Goal: Task Accomplishment & Management: Complete application form

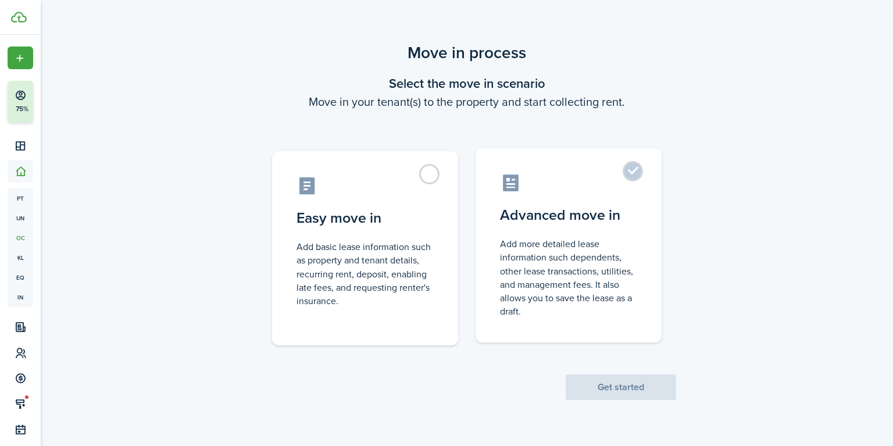
click at [574, 223] on control-radio-card-title "Advanced move in" at bounding box center [568, 215] width 137 height 21
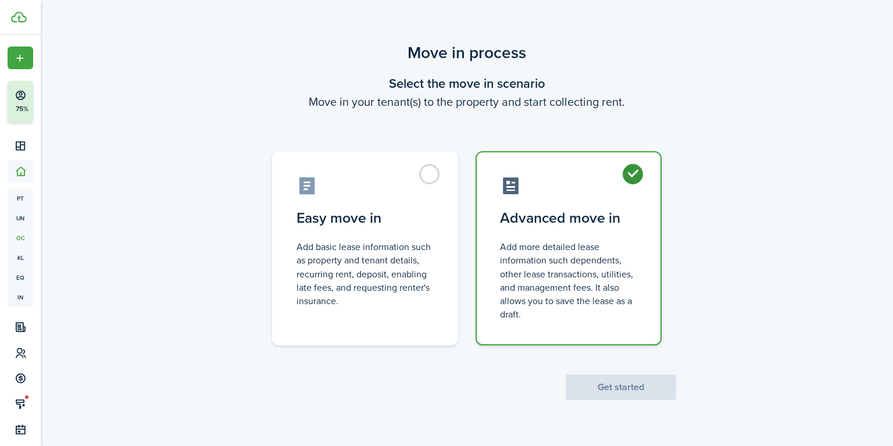
radio input "true"
click at [611, 386] on button "Get started" at bounding box center [620, 387] width 110 height 26
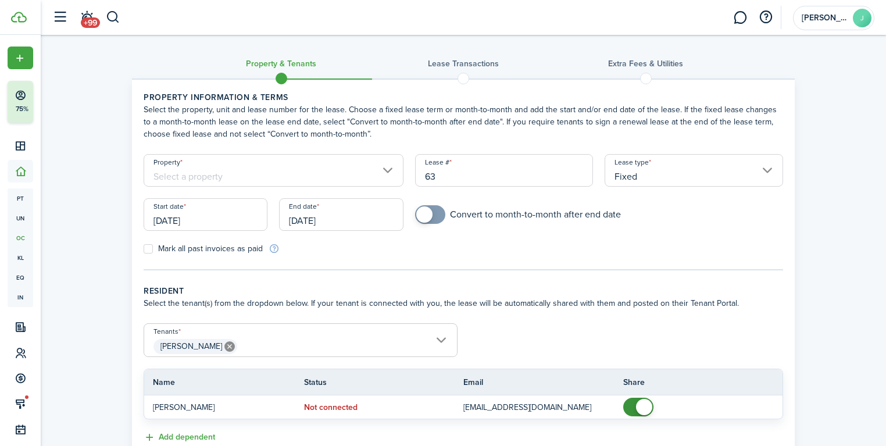
click at [276, 175] on input "Property" at bounding box center [274, 170] width 260 height 33
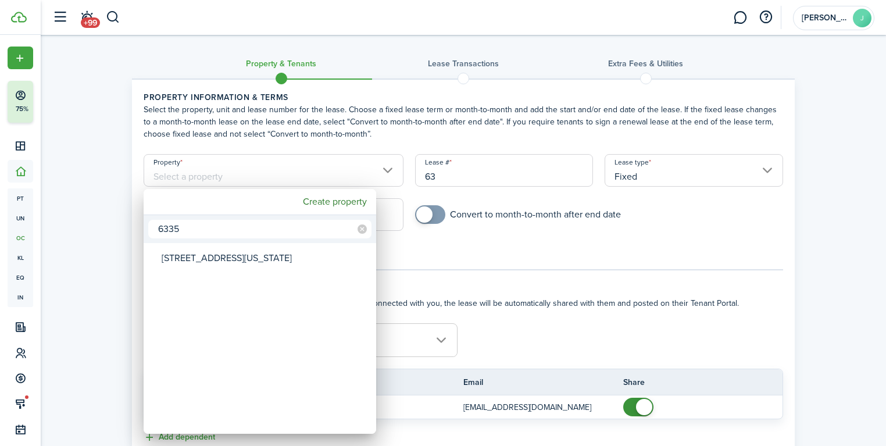
type input "6335"
click at [243, 257] on div "[STREET_ADDRESS][US_STATE]" at bounding box center [265, 258] width 206 height 27
type input "[STREET_ADDRESS][US_STATE]"
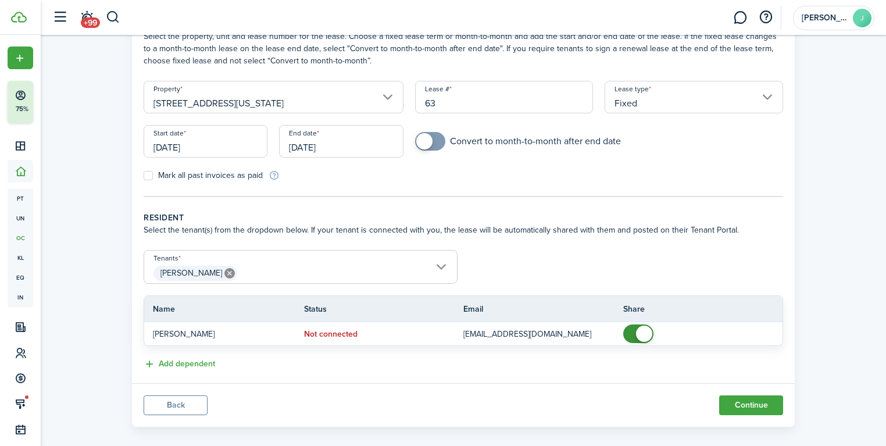
scroll to position [84, 0]
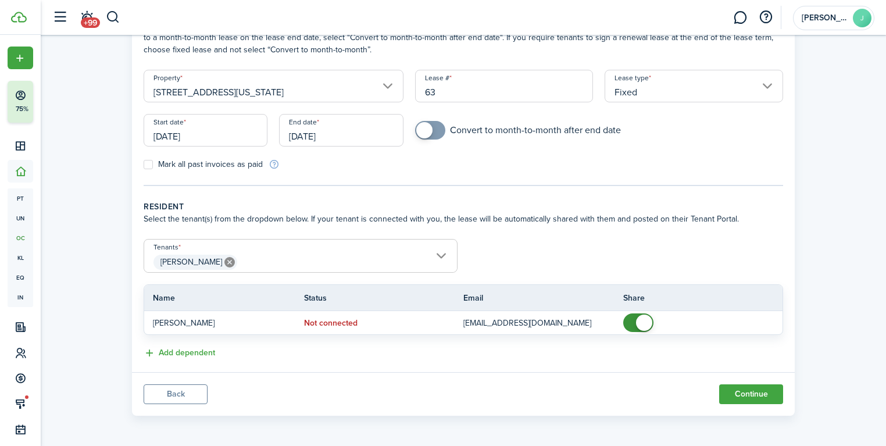
click at [206, 132] on input "[DATE]" at bounding box center [206, 130] width 124 height 33
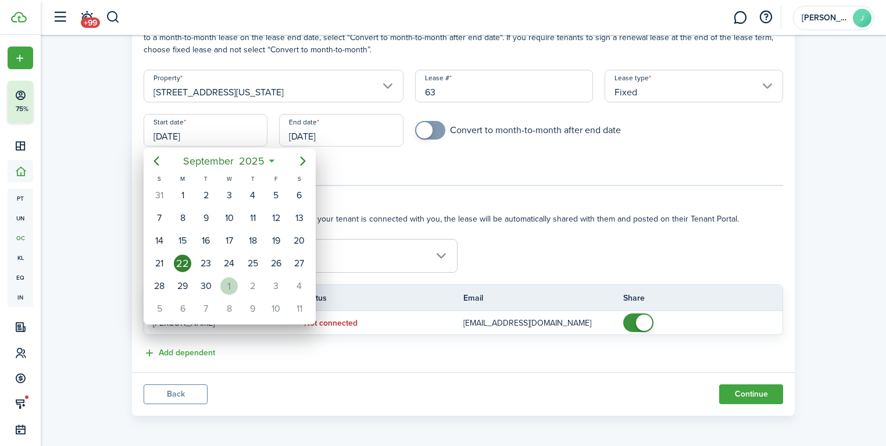
click at [234, 281] on div "1" at bounding box center [228, 285] width 17 height 17
type input "[DATE]"
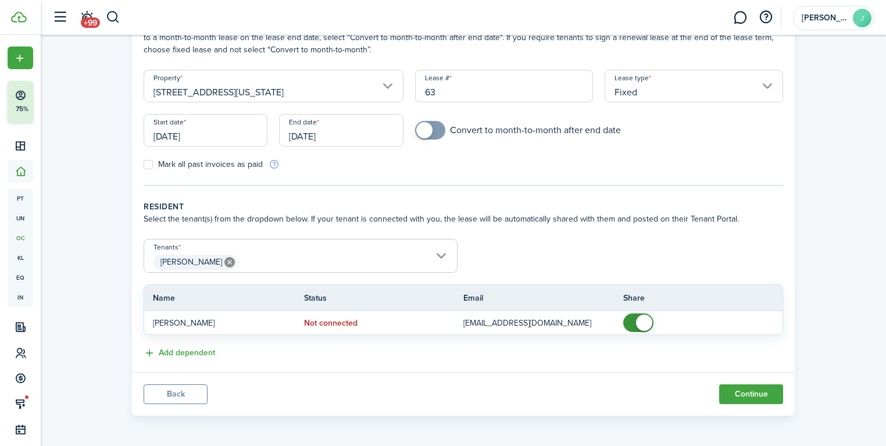
scroll to position [0, 0]
click at [338, 132] on input "[DATE]" at bounding box center [341, 130] width 124 height 33
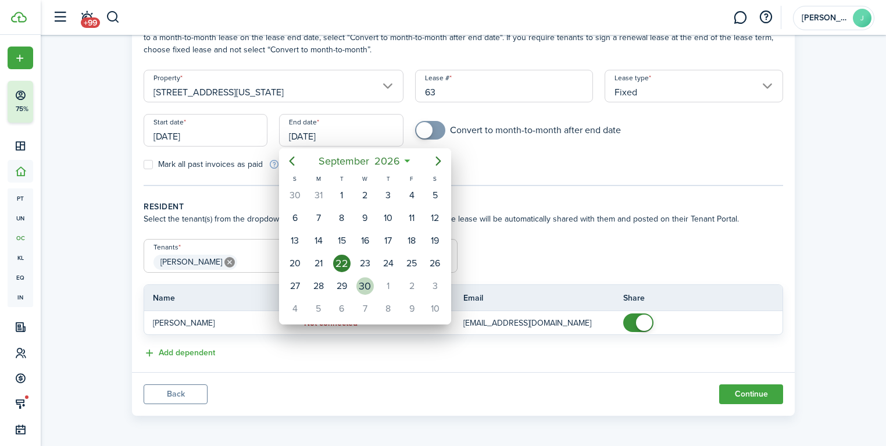
click at [361, 283] on div "30" at bounding box center [364, 285] width 17 height 17
type input "[DATE]"
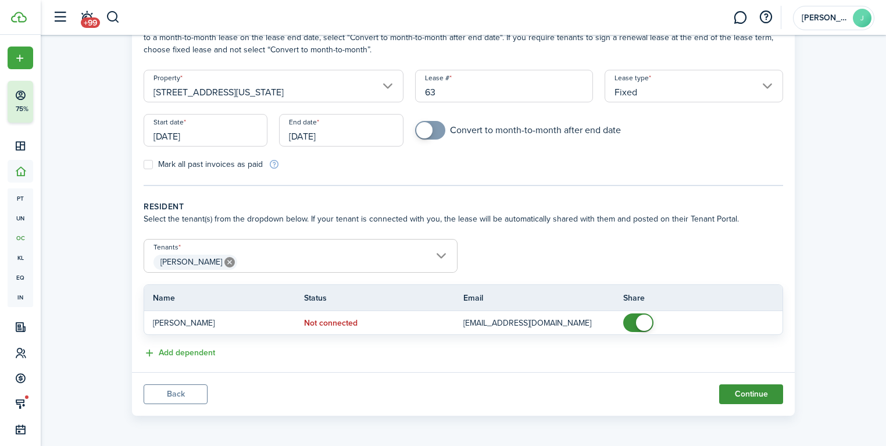
click at [762, 395] on button "Continue" at bounding box center [751, 394] width 64 height 20
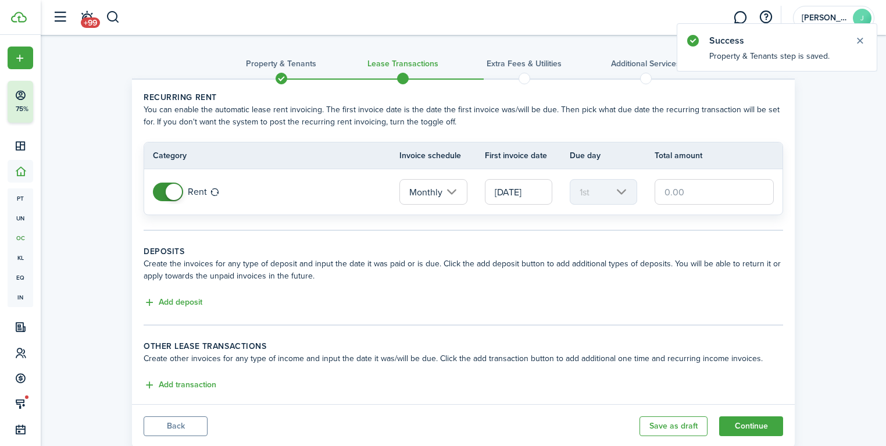
click at [714, 193] on input "text" at bounding box center [713, 192] width 119 height 26
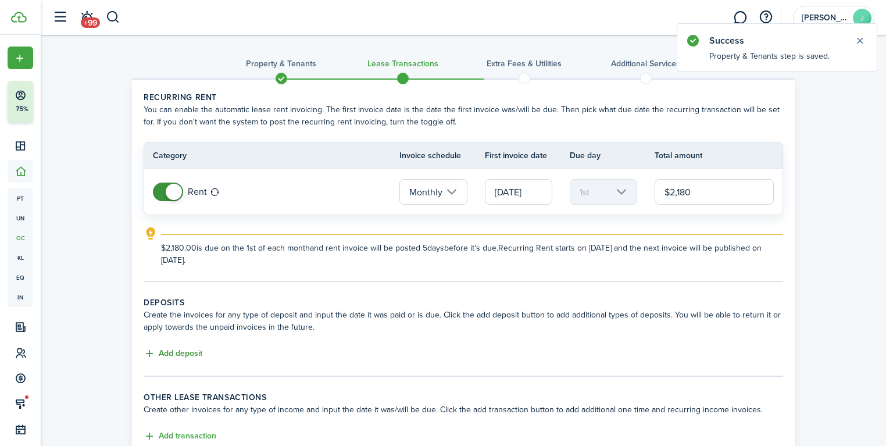
type input "$2,180.00"
click at [189, 357] on button "Add deposit" at bounding box center [173, 353] width 59 height 13
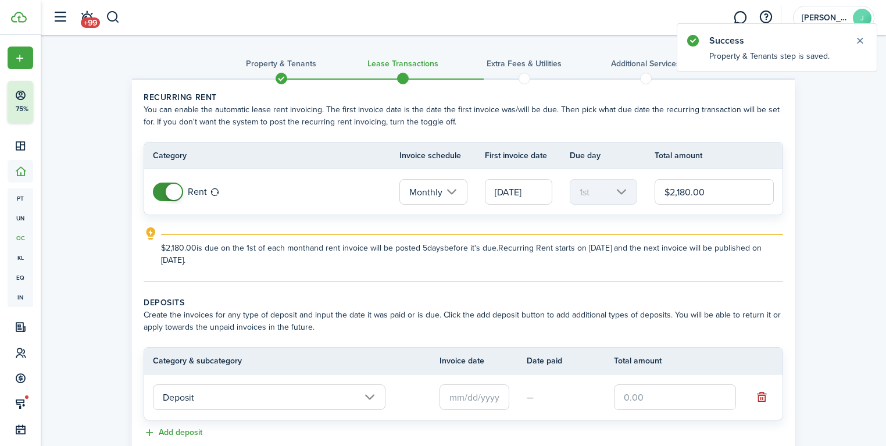
click at [244, 392] on input "Deposit" at bounding box center [269, 397] width 232 height 26
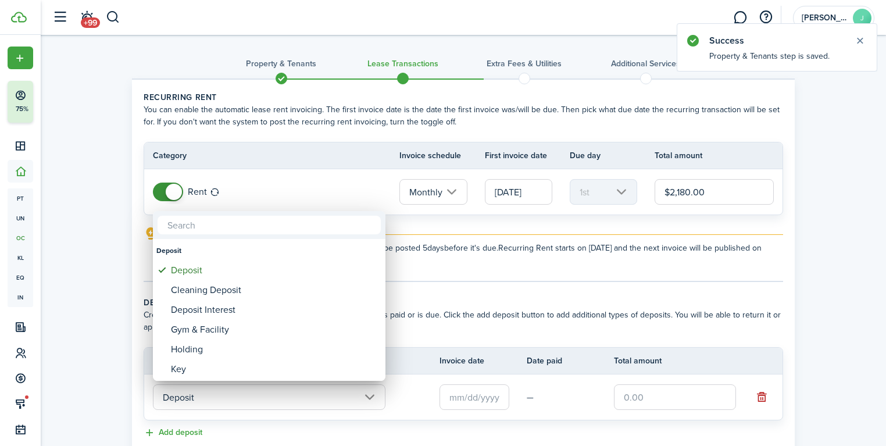
click at [725, 392] on div at bounding box center [442, 223] width 1071 height 632
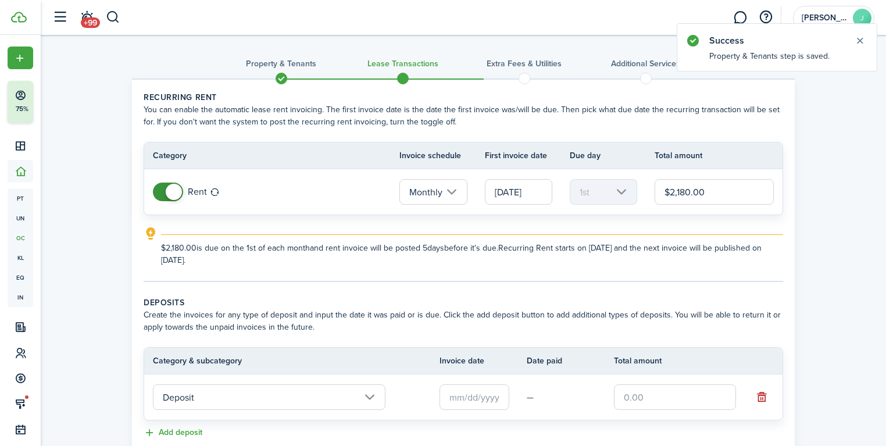
click at [698, 392] on input "text" at bounding box center [675, 397] width 122 height 26
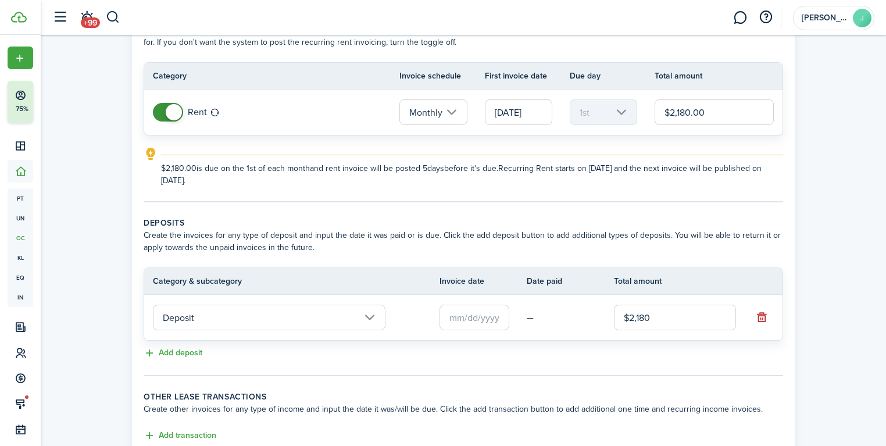
scroll to position [93, 0]
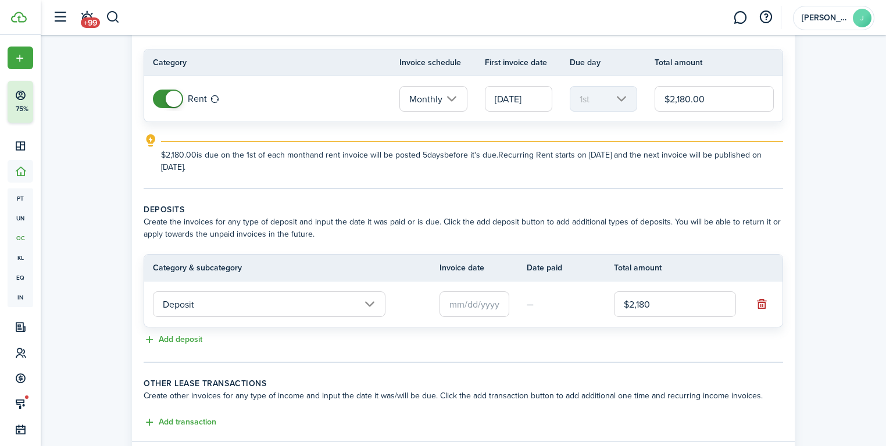
click at [499, 311] on input "text" at bounding box center [474, 304] width 70 height 26
type input "$2,180.00"
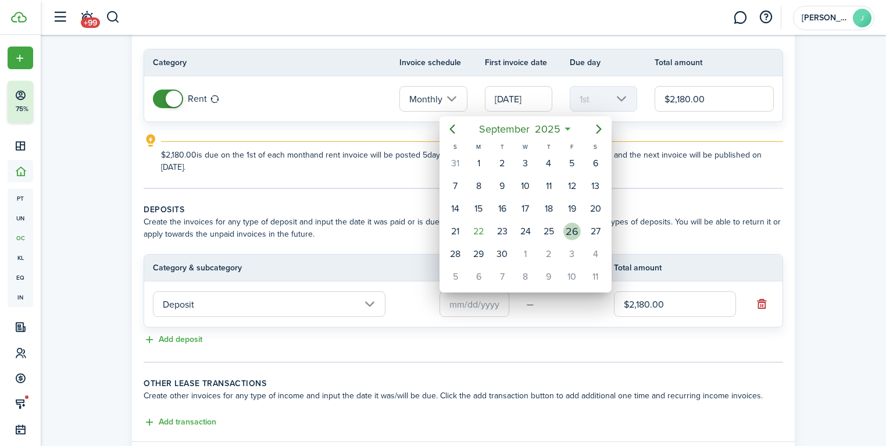
click at [574, 230] on div "26" at bounding box center [571, 231] width 17 height 17
type input "[DATE]"
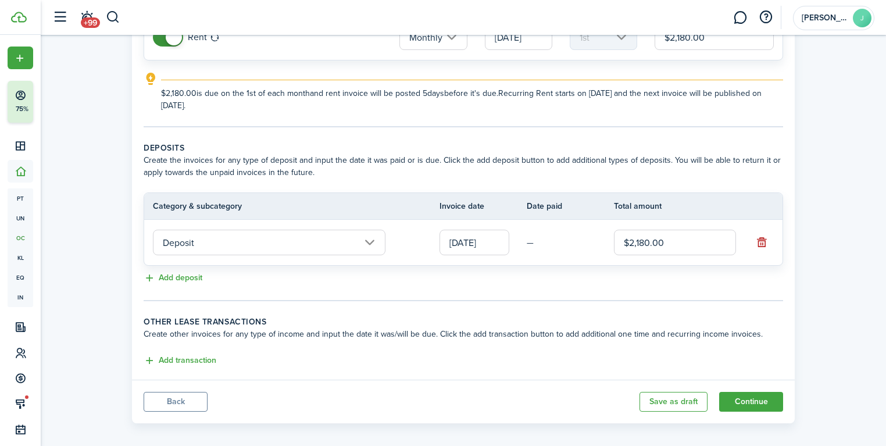
scroll to position [161, 0]
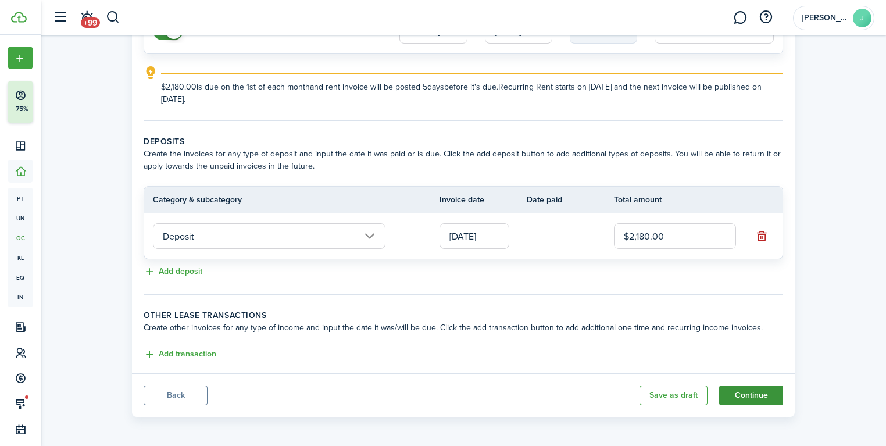
click at [753, 392] on button "Continue" at bounding box center [751, 395] width 64 height 20
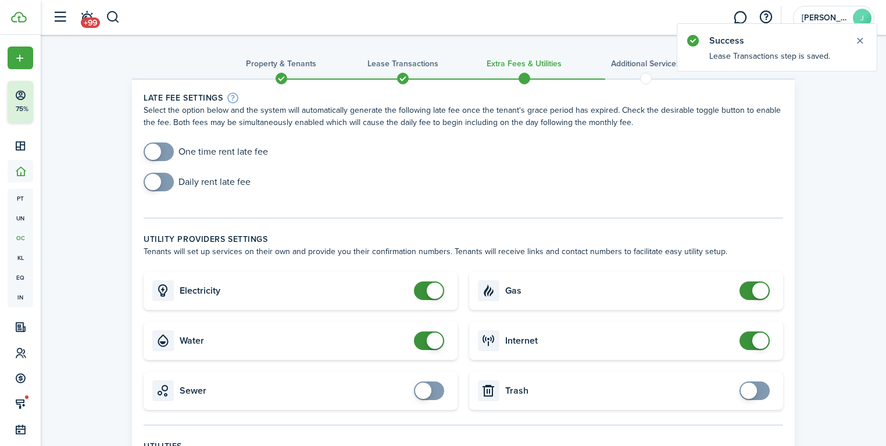
checkbox input "true"
click at [157, 153] on span at bounding box center [153, 152] width 16 height 16
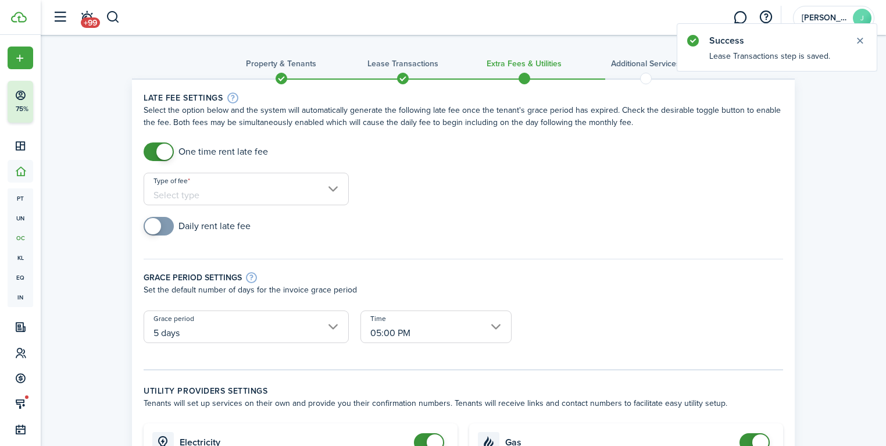
click at [194, 188] on input "Type of fee" at bounding box center [246, 189] width 205 height 33
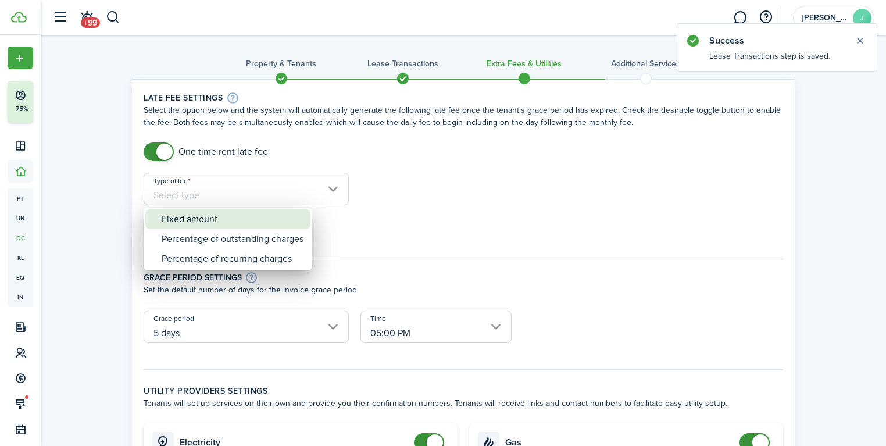
click at [218, 223] on div "Fixed amount" at bounding box center [233, 219] width 142 height 20
type input "Fixed amount"
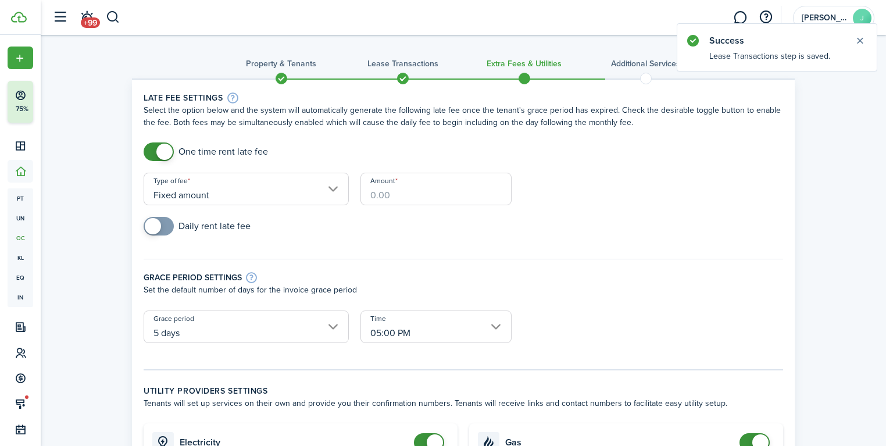
click at [413, 195] on input "Amount" at bounding box center [435, 189] width 151 height 33
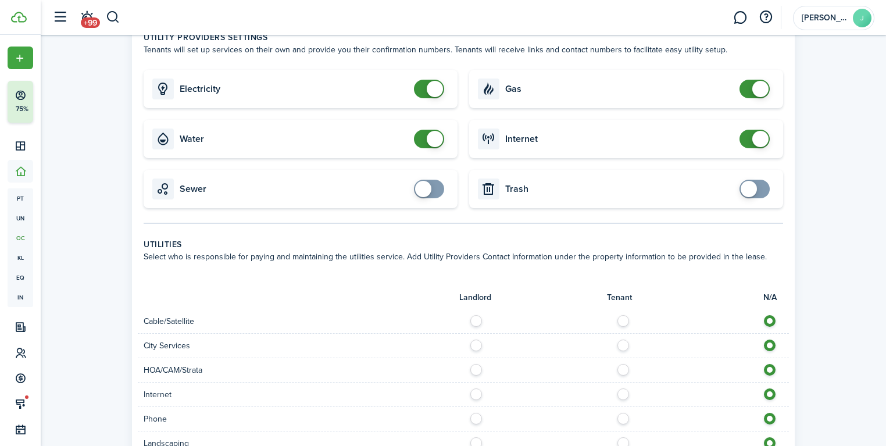
scroll to position [372, 0]
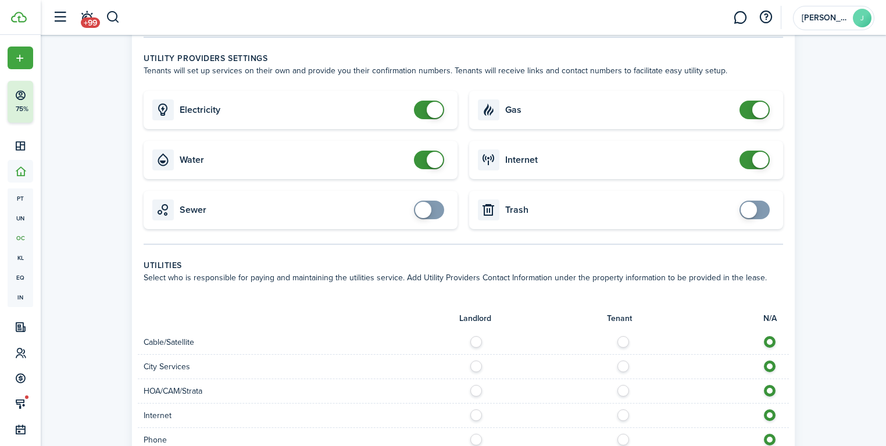
type input "$100.00"
checkbox input "false"
click at [438, 159] on span at bounding box center [435, 160] width 16 height 16
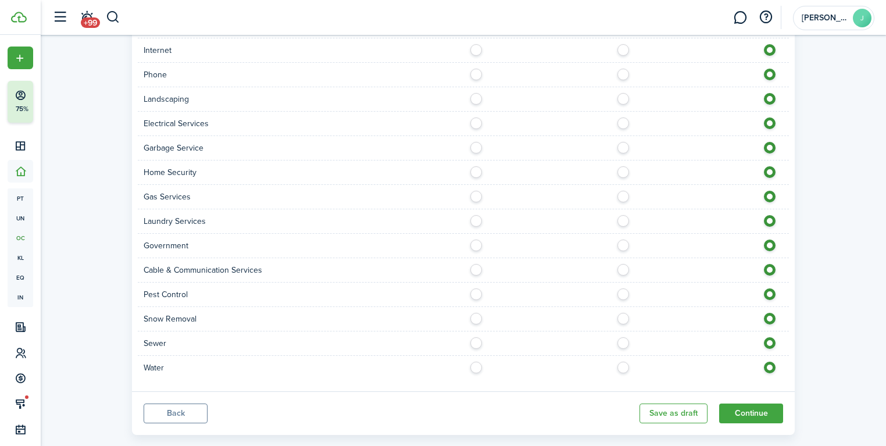
scroll to position [744, 0]
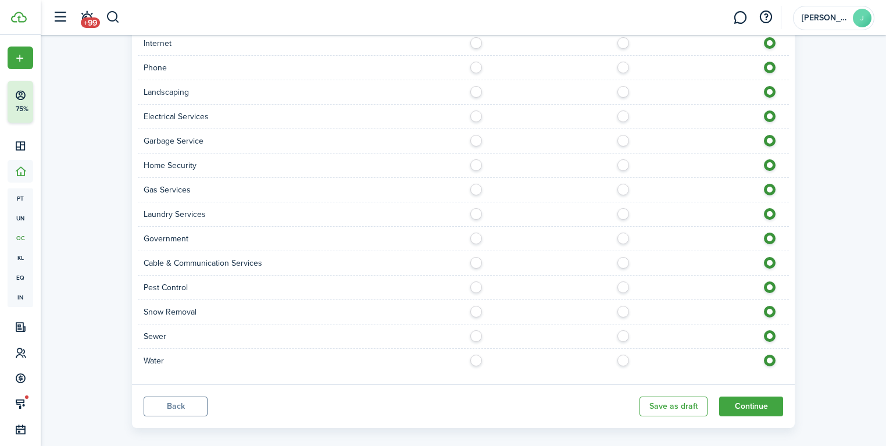
drag, startPoint x: 478, startPoint y: 357, endPoint x: 476, endPoint y: 335, distance: 22.1
click at [478, 349] on div "Water" at bounding box center [463, 361] width 651 height 24
click at [475, 332] on label at bounding box center [479, 333] width 20 height 6
radio input "true"
click at [475, 141] on label at bounding box center [479, 138] width 20 height 6
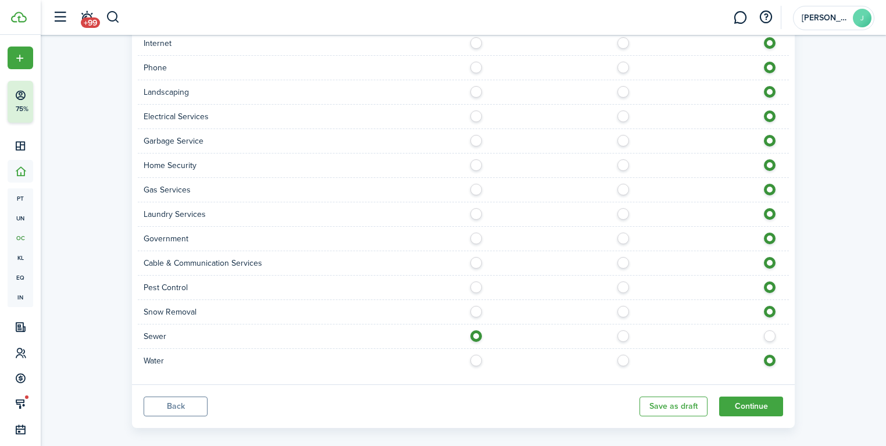
radio input "true"
drag, startPoint x: 474, startPoint y: 354, endPoint x: 489, endPoint y: 361, distance: 16.4
click at [475, 356] on label at bounding box center [479, 357] width 20 height 6
radio input "true"
click at [730, 403] on button "Continue" at bounding box center [751, 406] width 64 height 20
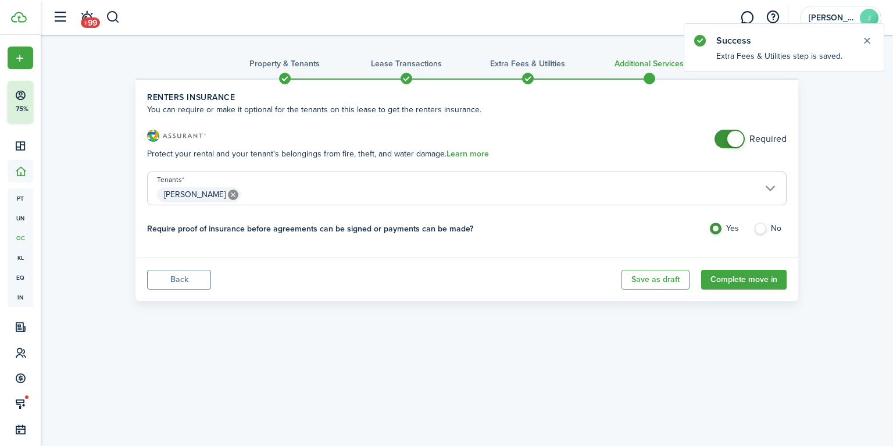
click at [765, 227] on label "No" at bounding box center [769, 231] width 33 height 17
radio input "false"
radio input "true"
click at [188, 283] on button "Back" at bounding box center [179, 280] width 64 height 20
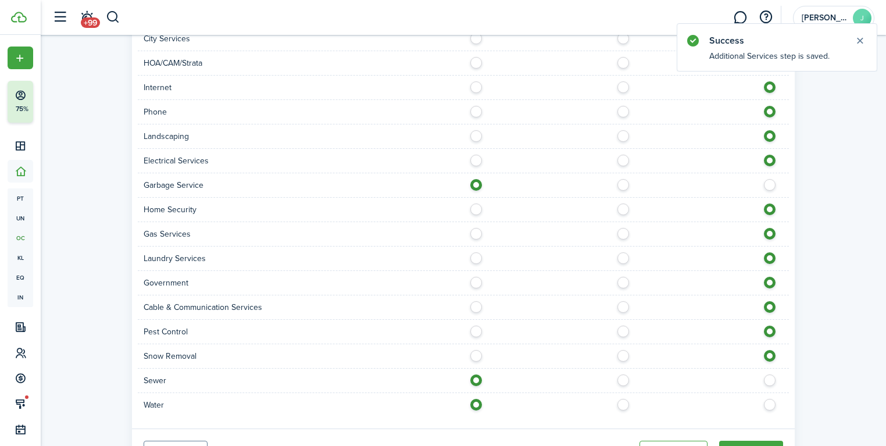
scroll to position [755, 0]
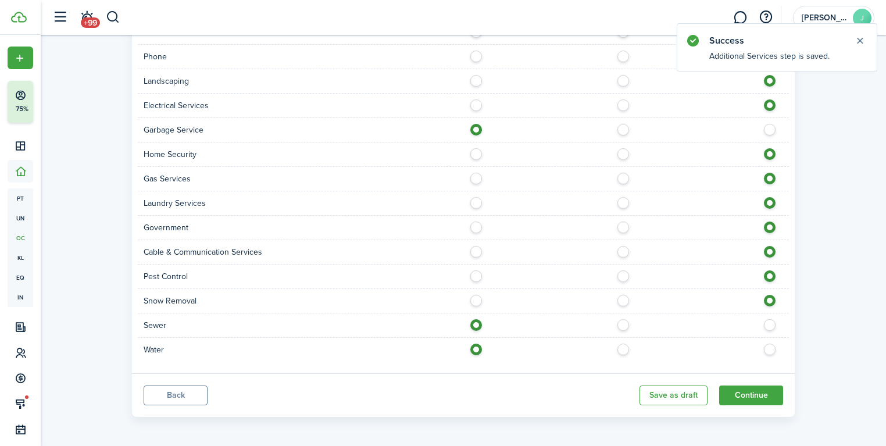
click at [184, 396] on button "Back" at bounding box center [176, 395] width 64 height 20
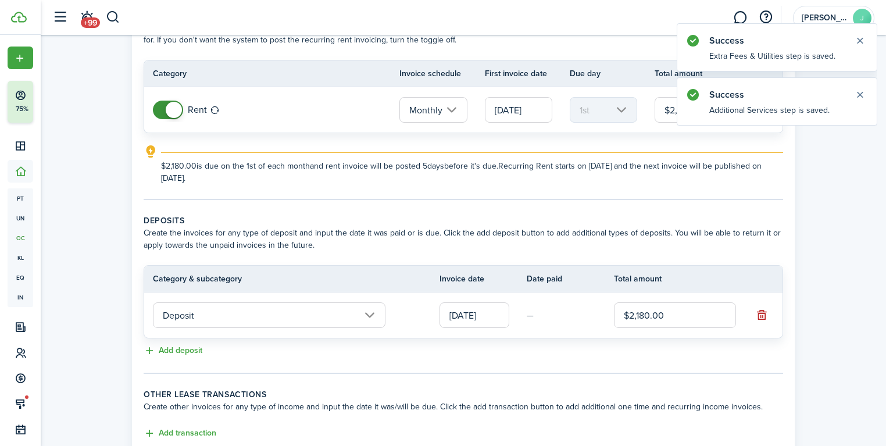
scroll to position [161, 0]
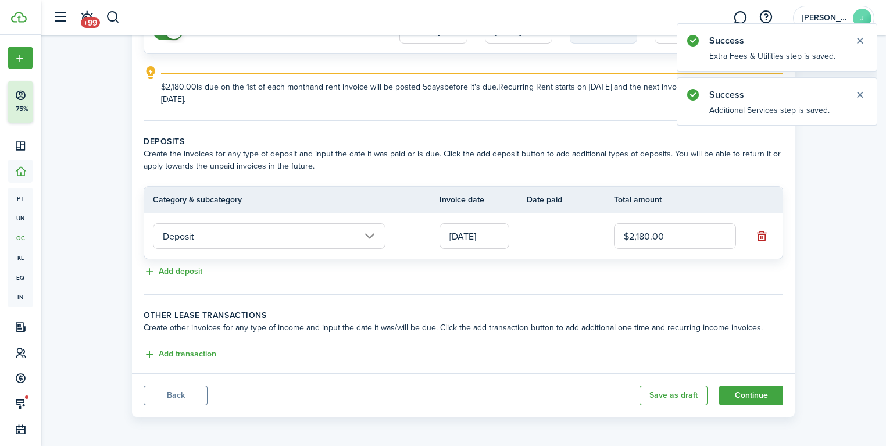
click at [202, 390] on button "Back" at bounding box center [176, 395] width 64 height 20
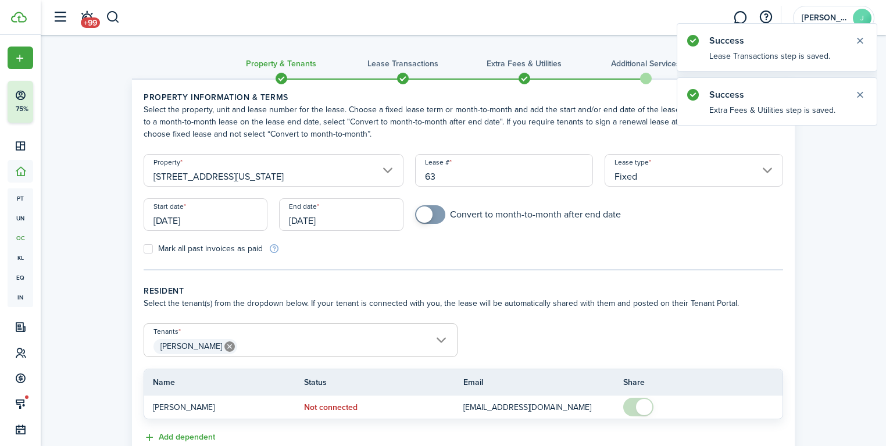
click at [311, 342] on span "[PERSON_NAME]" at bounding box center [300, 346] width 313 height 20
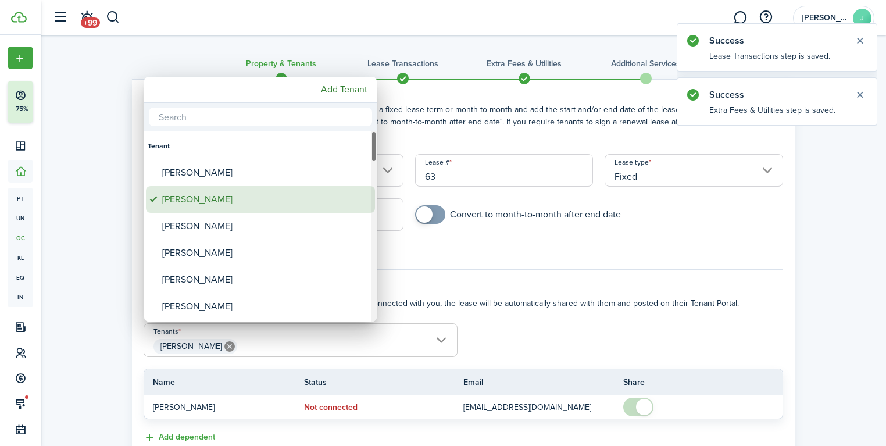
click at [217, 181] on div "[PERSON_NAME]" at bounding box center [265, 172] width 206 height 27
type input "[PERSON_NAME], [PERSON_NAME]"
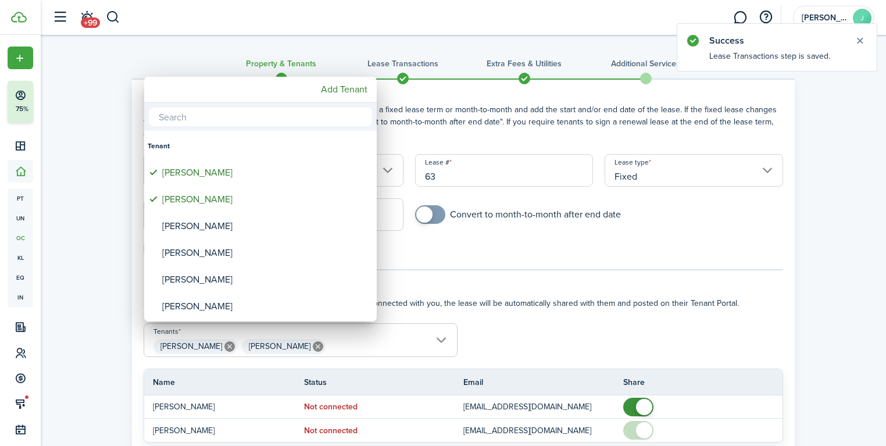
click at [817, 362] on div at bounding box center [442, 223] width 1071 height 632
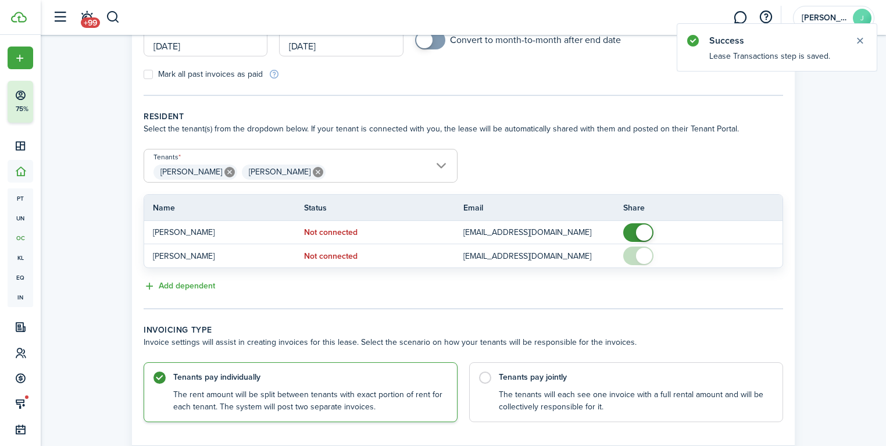
scroll to position [247, 0]
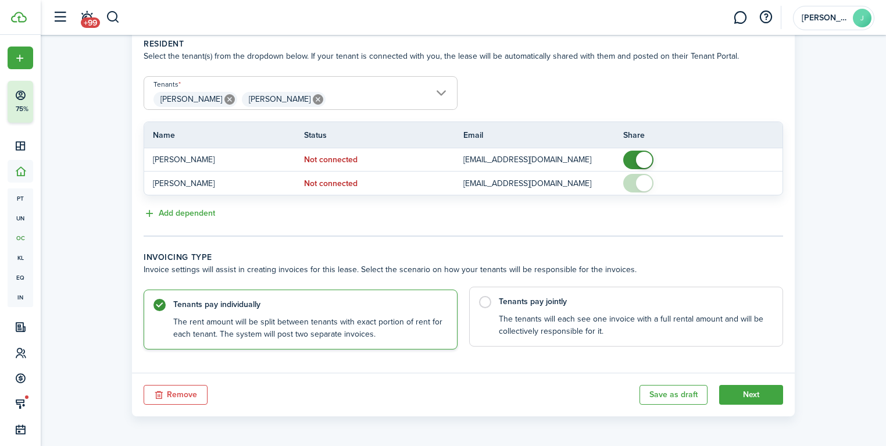
click at [542, 318] on control-radio-card-description "The tenants will each see one invoice with a full rental amount and will be col…" at bounding box center [635, 325] width 272 height 24
radio input "false"
radio input "true"
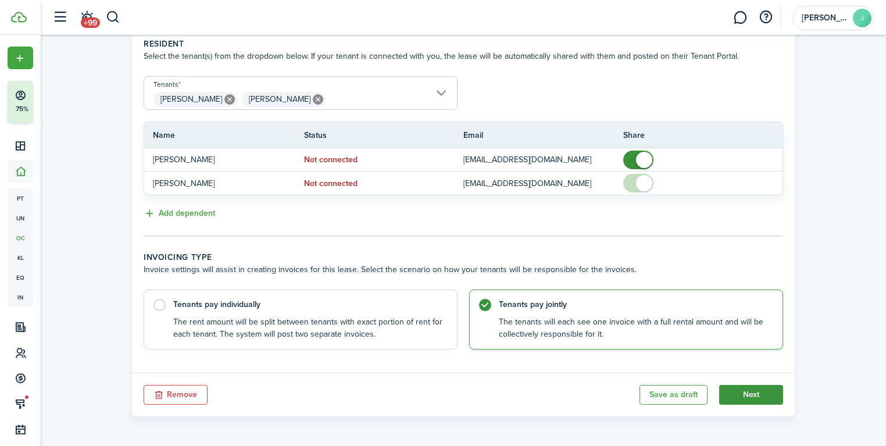
click at [764, 390] on button "Next" at bounding box center [751, 395] width 64 height 20
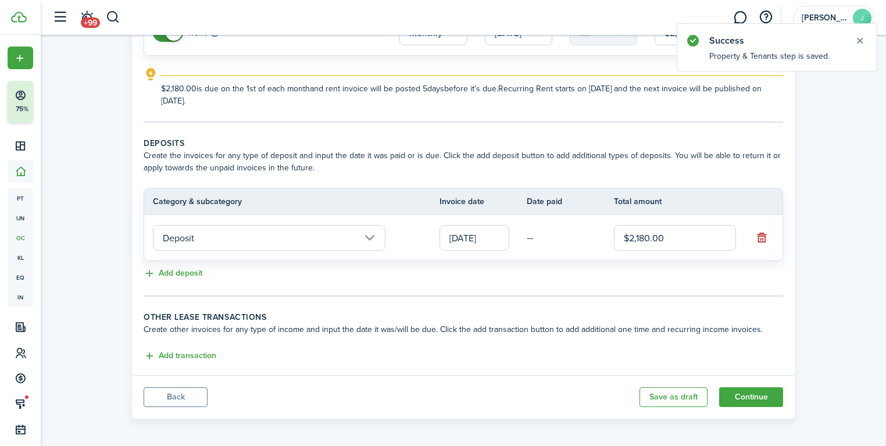
scroll to position [161, 0]
click at [753, 385] on button "Continue" at bounding box center [751, 395] width 64 height 20
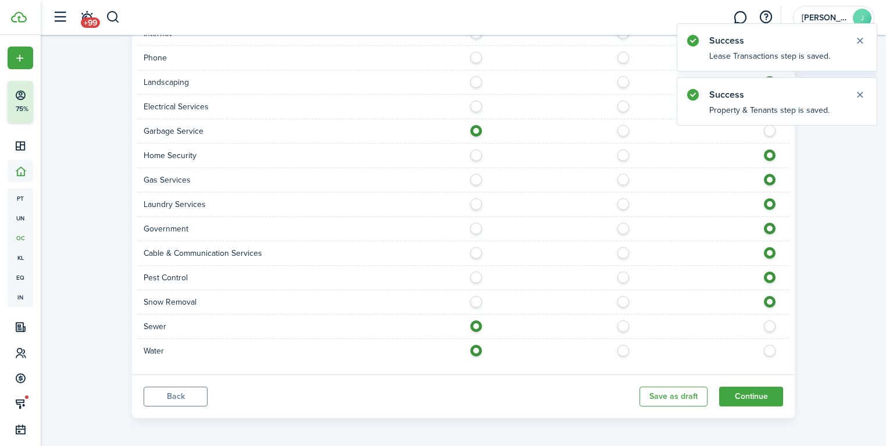
scroll to position [755, 0]
click at [744, 385] on button "Continue" at bounding box center [751, 395] width 64 height 20
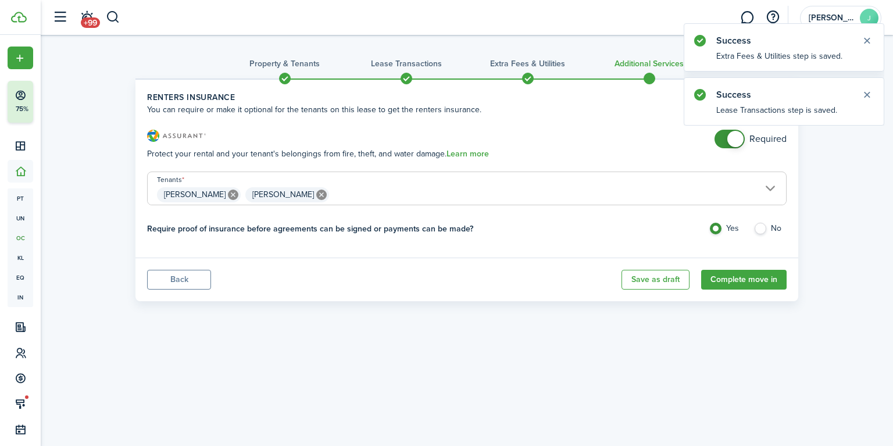
click at [759, 225] on label "No" at bounding box center [769, 231] width 33 height 17
radio input "false"
radio input "true"
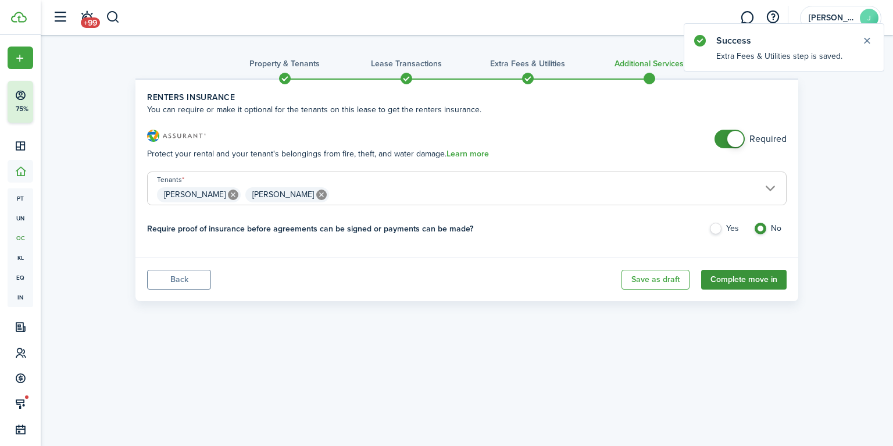
click at [753, 279] on button "Complete move in" at bounding box center [743, 280] width 85 height 20
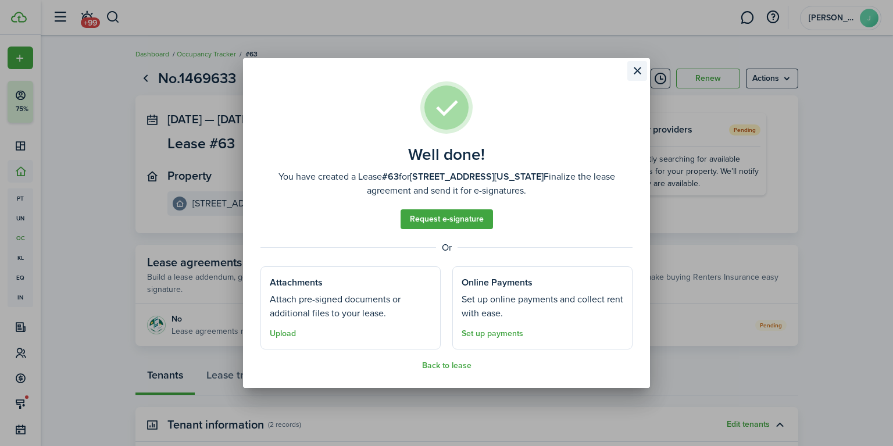
click at [639, 72] on button "Close modal" at bounding box center [637, 71] width 20 height 20
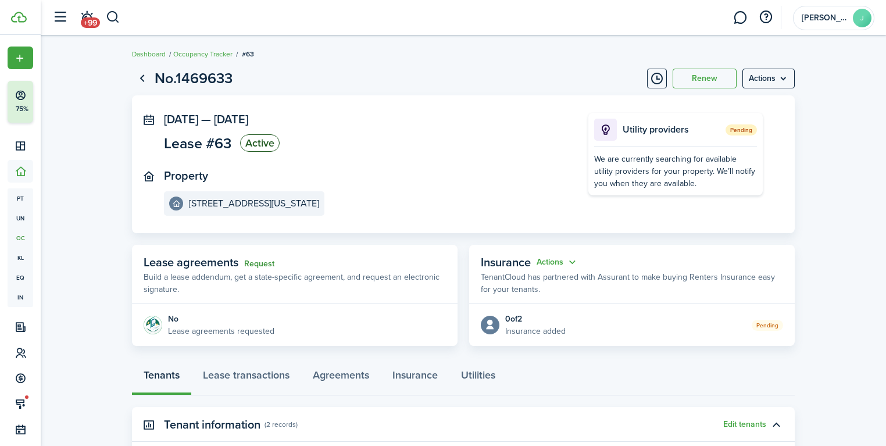
click at [259, 262] on link "Request" at bounding box center [259, 263] width 30 height 9
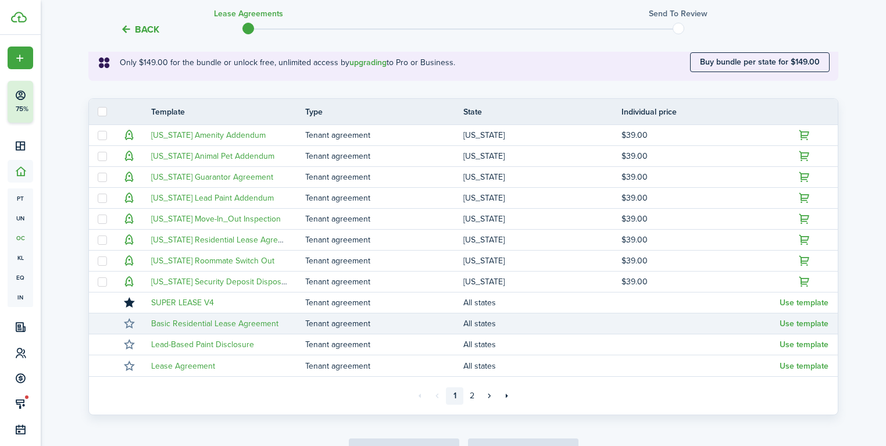
scroll to position [279, 0]
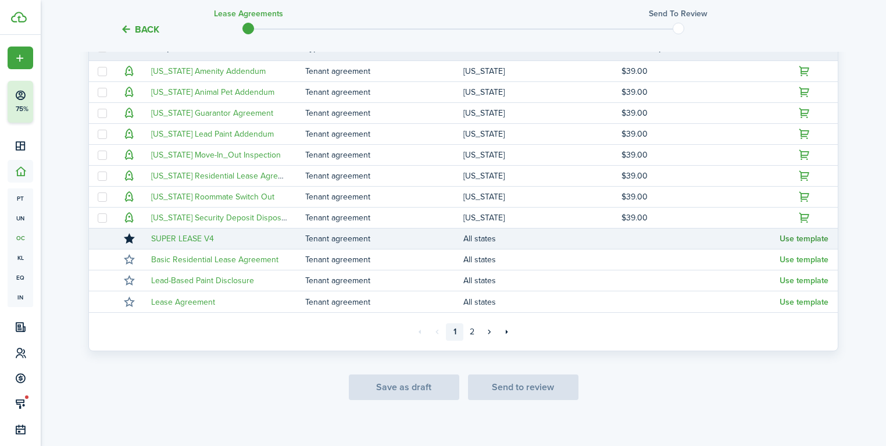
click at [799, 238] on button "Use template" at bounding box center [803, 238] width 49 height 9
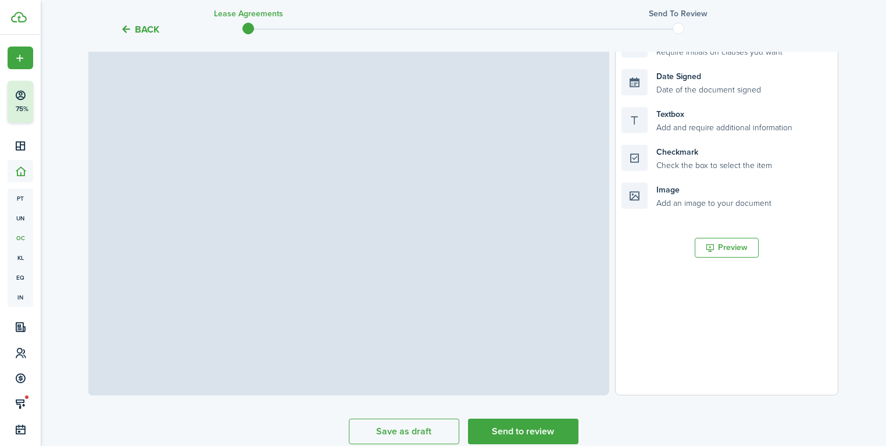
scroll to position [312, 0]
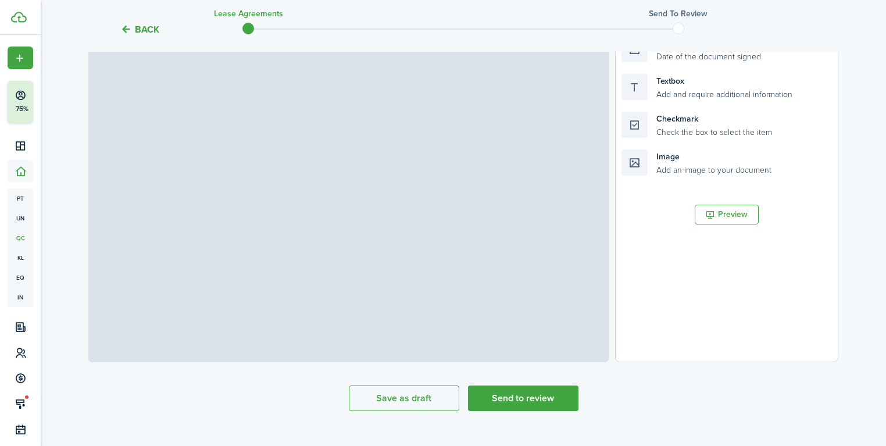
select select "fit"
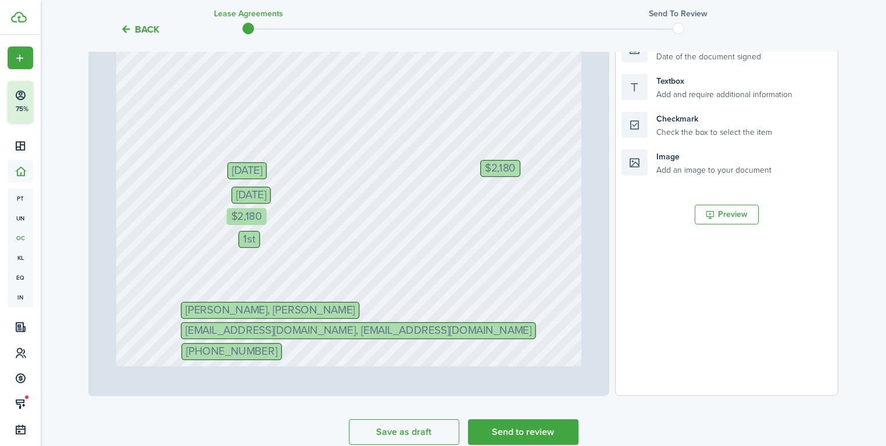
drag, startPoint x: 244, startPoint y: 214, endPoint x: 231, endPoint y: 214, distance: 12.8
drag, startPoint x: 246, startPoint y: 238, endPoint x: 232, endPoint y: 238, distance: 13.4
drag, startPoint x: 506, startPoint y: 170, endPoint x: 548, endPoint y: 171, distance: 42.4
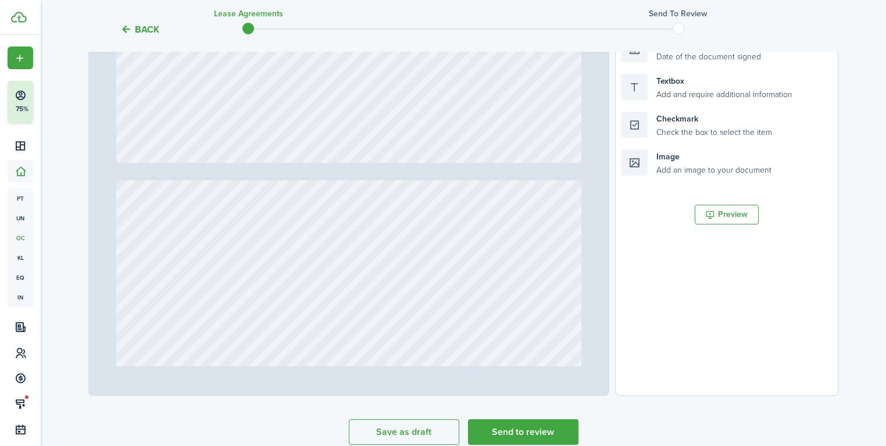
type input "2"
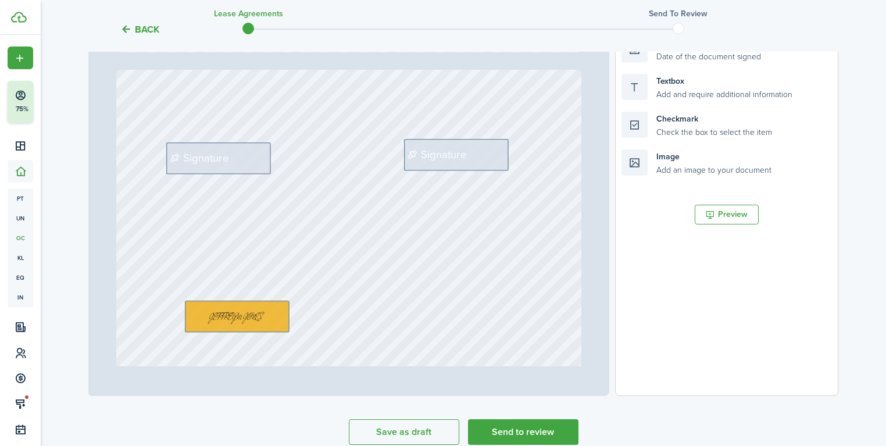
scroll to position [1162, 0]
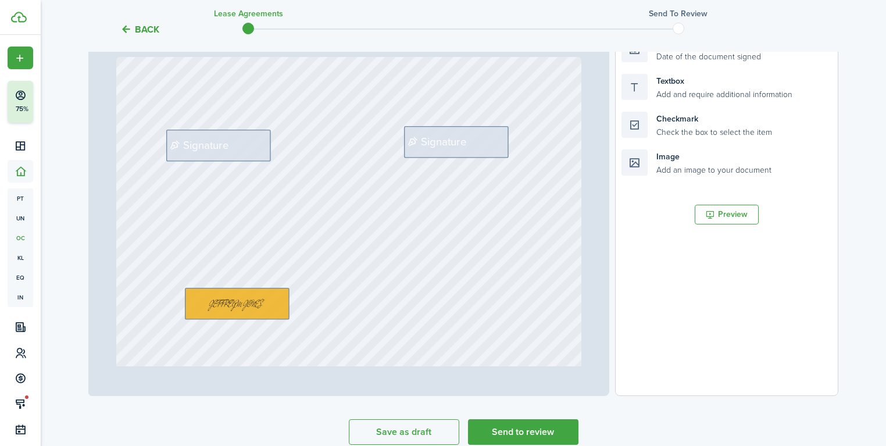
click at [267, 151] on div "Signature Signature" at bounding box center [348, 363] width 464 height 612
click at [199, 150] on span "Signature" at bounding box center [206, 145] width 46 height 16
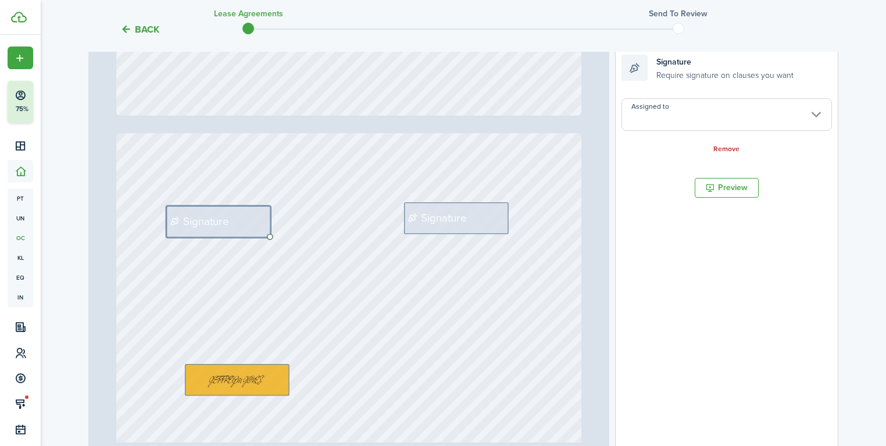
scroll to position [219, 0]
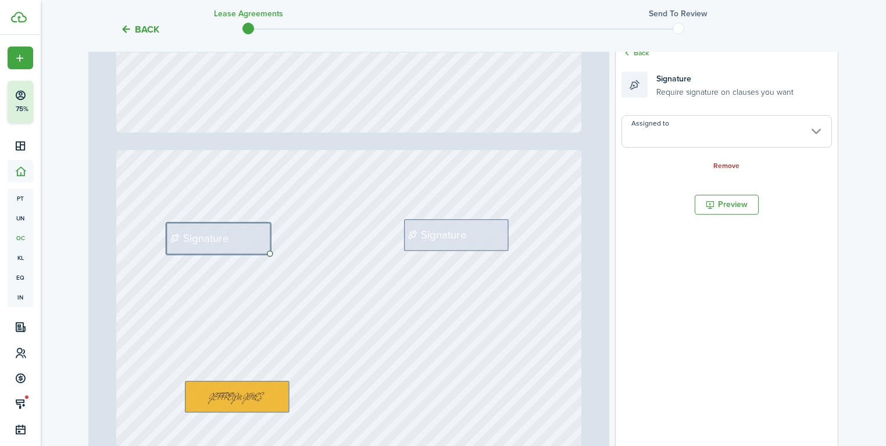
click at [696, 131] on input "Assigned to" at bounding box center [726, 131] width 210 height 33
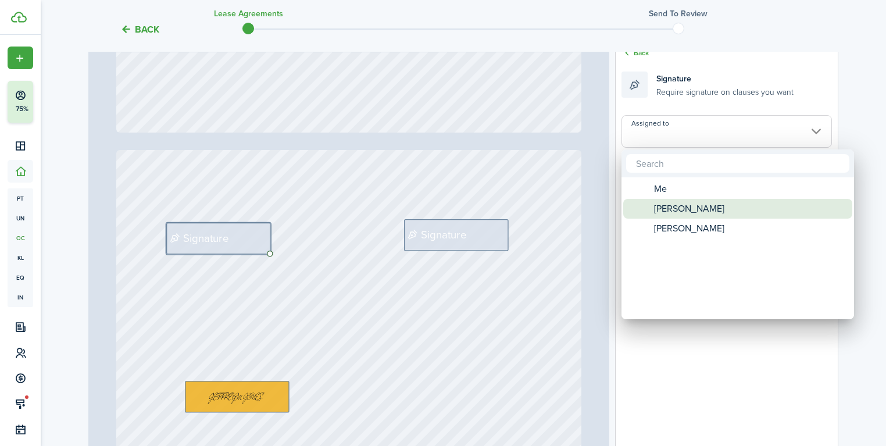
click at [671, 208] on span "[PERSON_NAME]" at bounding box center [689, 209] width 70 height 20
type input "[PERSON_NAME]"
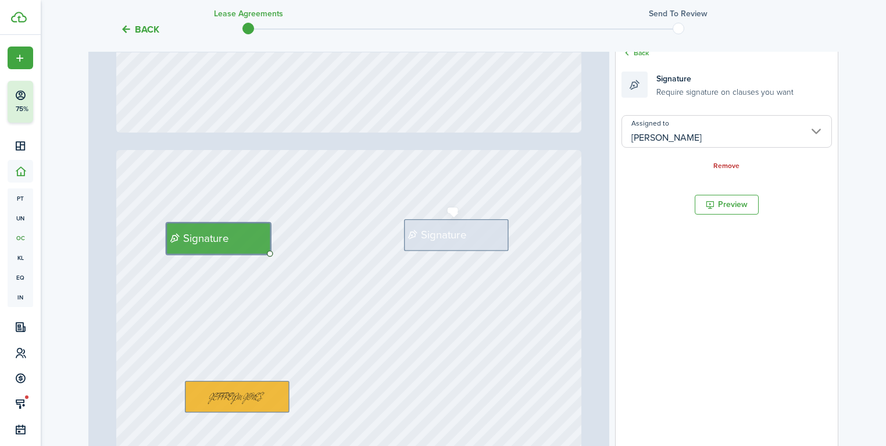
click at [473, 227] on div "Signature" at bounding box center [456, 234] width 105 height 31
click at [684, 128] on input "Assigned to" at bounding box center [726, 131] width 210 height 33
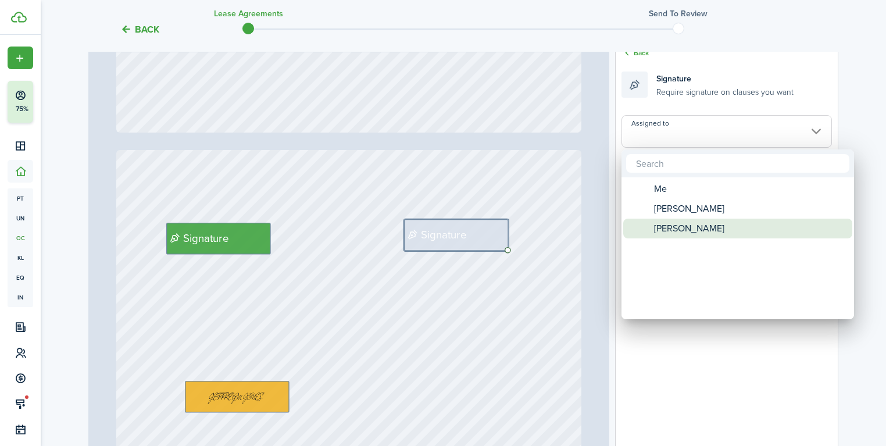
click at [681, 230] on span "[PERSON_NAME]" at bounding box center [689, 228] width 70 height 20
type input "[PERSON_NAME]"
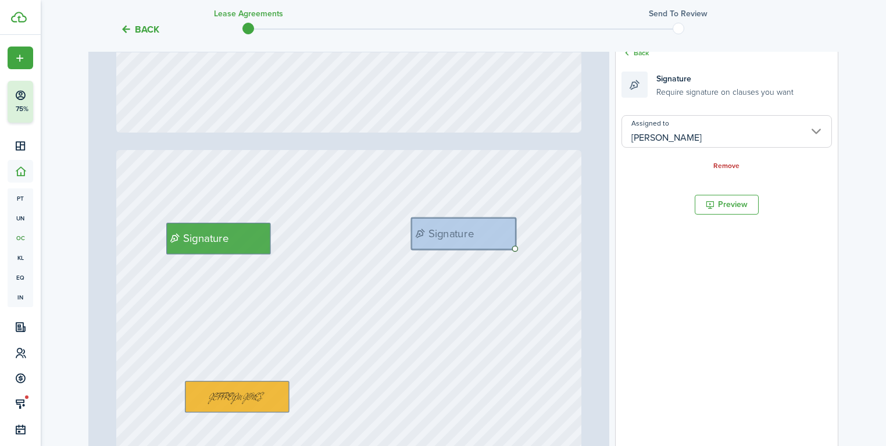
drag, startPoint x: 472, startPoint y: 234, endPoint x: 480, endPoint y: 230, distance: 8.3
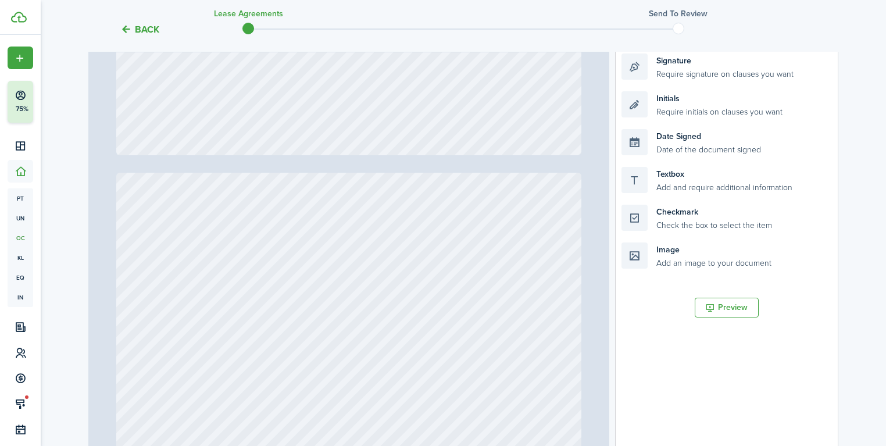
type input "5"
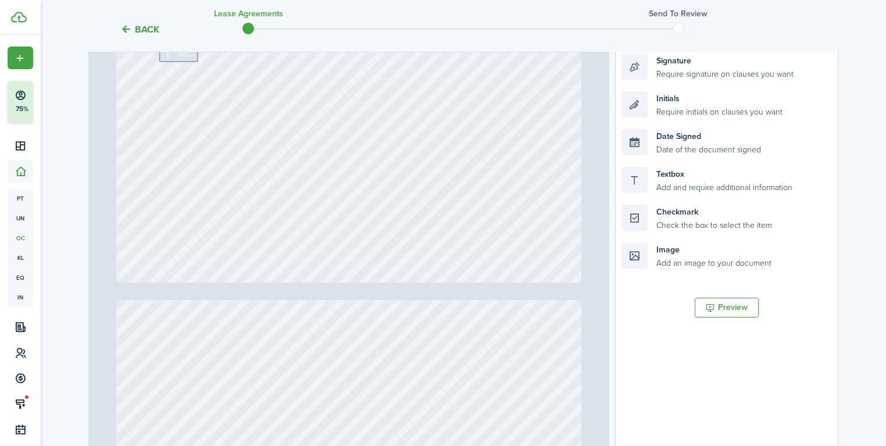
scroll to position [2789, 0]
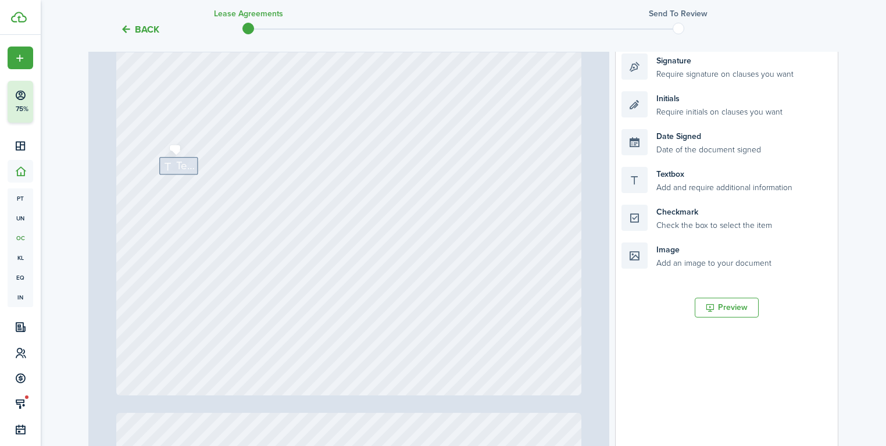
click at [182, 168] on span "Text" at bounding box center [185, 165] width 19 height 16
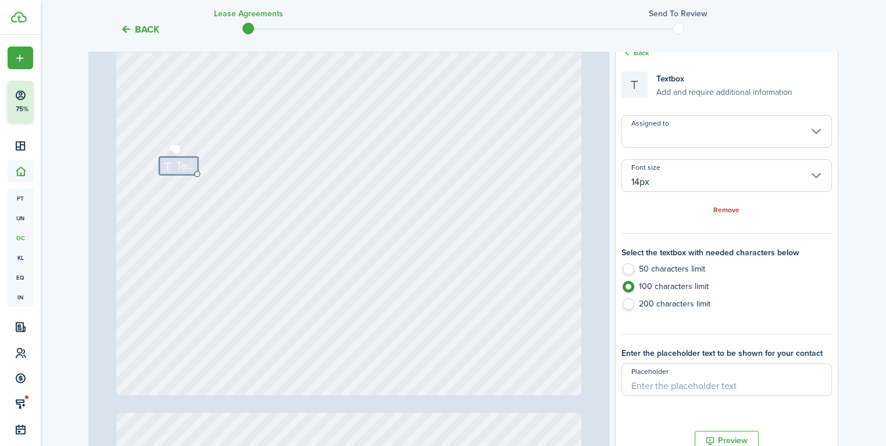
click at [182, 168] on span "Text" at bounding box center [185, 165] width 19 height 16
drag, startPoint x: 171, startPoint y: 166, endPoint x: 132, endPoint y: 167, distance: 38.9
click at [136, 166] on span "Text" at bounding box center [145, 167] width 19 height 16
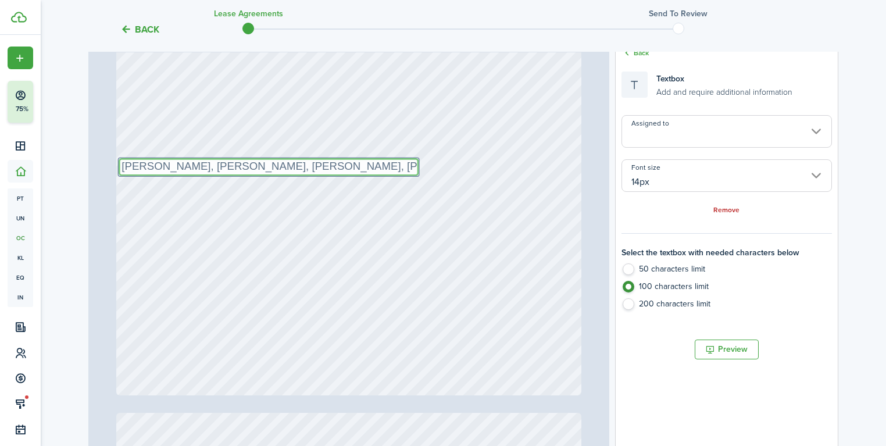
click at [670, 172] on input "14px" at bounding box center [726, 175] width 210 height 33
type textarea "[PERSON_NAME], [PERSON_NAME], [PERSON_NAME], [PERSON_NAME]"
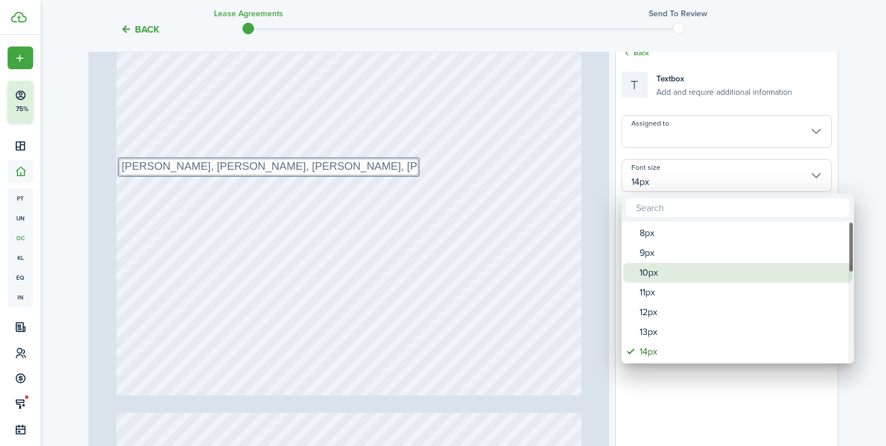
click at [655, 275] on div "10px" at bounding box center [742, 273] width 206 height 20
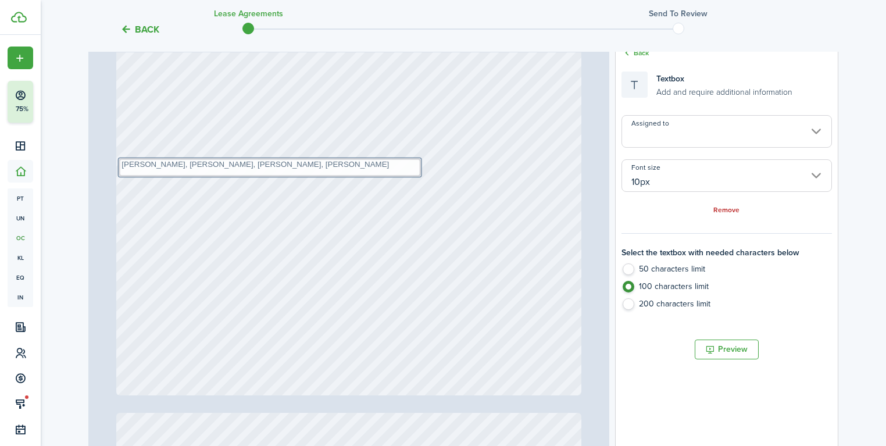
click at [646, 182] on input "10px" at bounding box center [726, 175] width 210 height 33
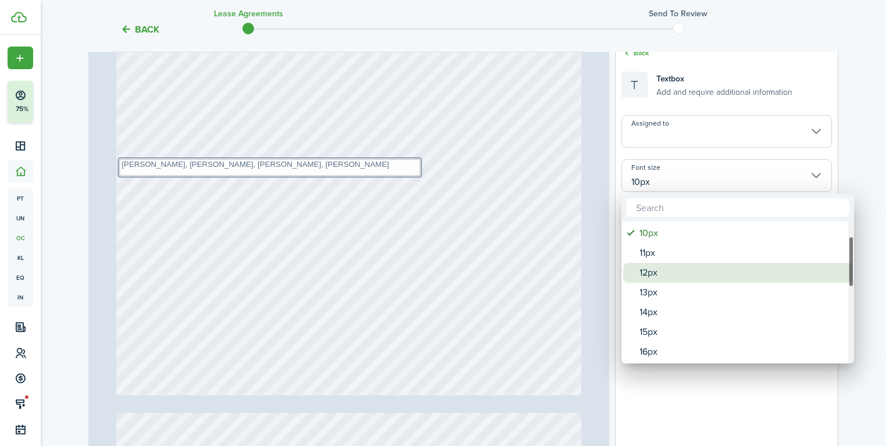
click at [653, 272] on div "12px" at bounding box center [742, 273] width 206 height 20
type input "12px"
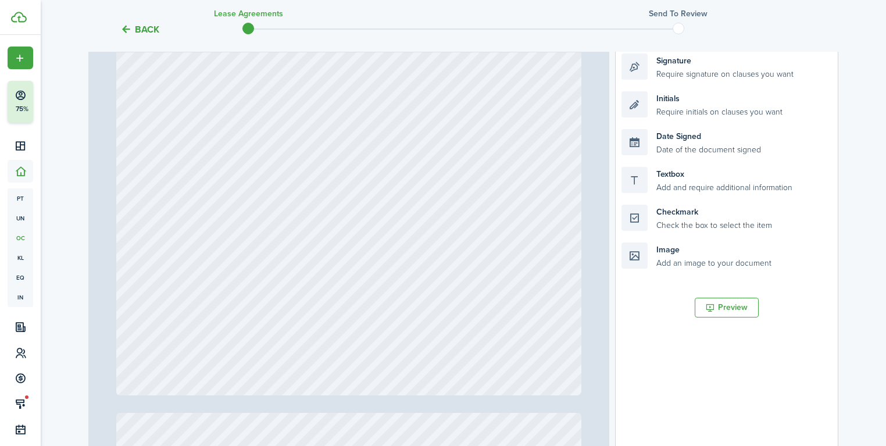
click at [319, 156] on div at bounding box center [348, 89] width 464 height 612
click at [301, 166] on div at bounding box center [348, 89] width 464 height 612
drag, startPoint x: 693, startPoint y: 174, endPoint x: 189, endPoint y: 164, distance: 503.9
click at [189, 164] on div "Page 5 of 20 50% 75% 100% 150% 200% Fit [PERSON_NAME], [PERSON_NAME] [PHONE_NUM…" at bounding box center [463, 247] width 750 height 482
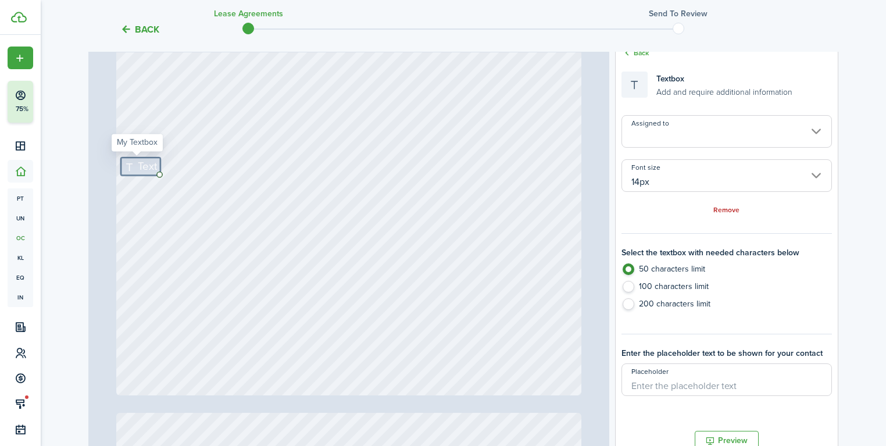
click at [146, 169] on span "Text" at bounding box center [147, 167] width 19 height 16
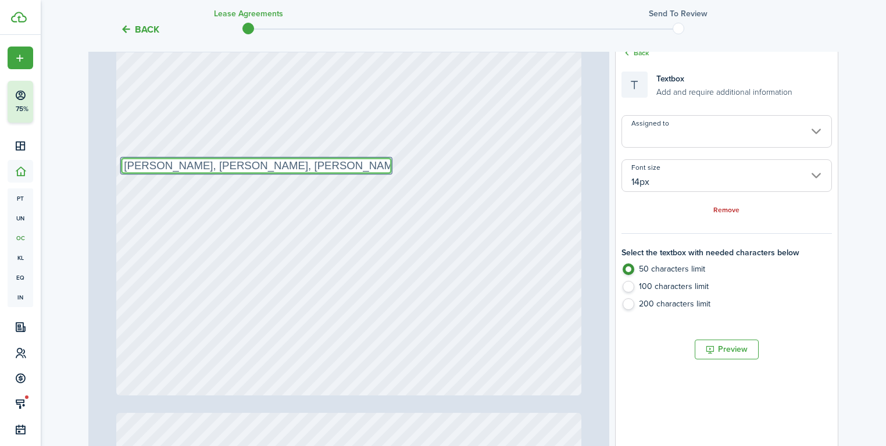
click at [675, 182] on input "14px" at bounding box center [726, 175] width 210 height 33
type textarea "[PERSON_NAME], [PERSON_NAME], [PERSON_NAME] [PERSON_NAME]"
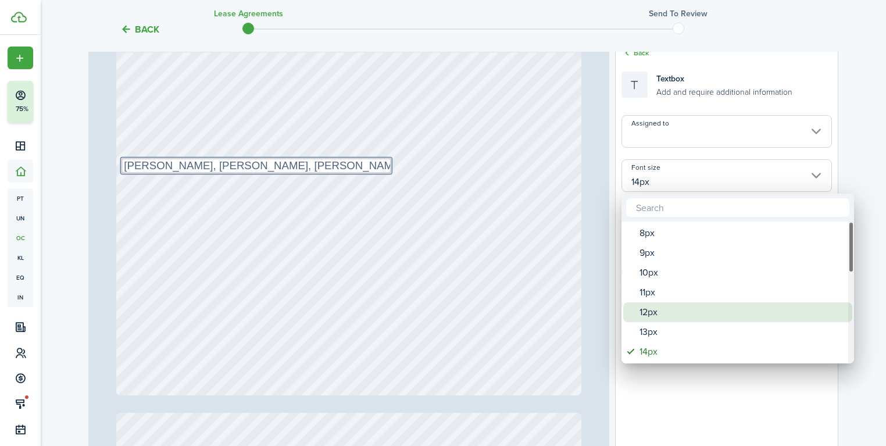
click at [651, 308] on div "12px" at bounding box center [742, 312] width 206 height 20
type input "12px"
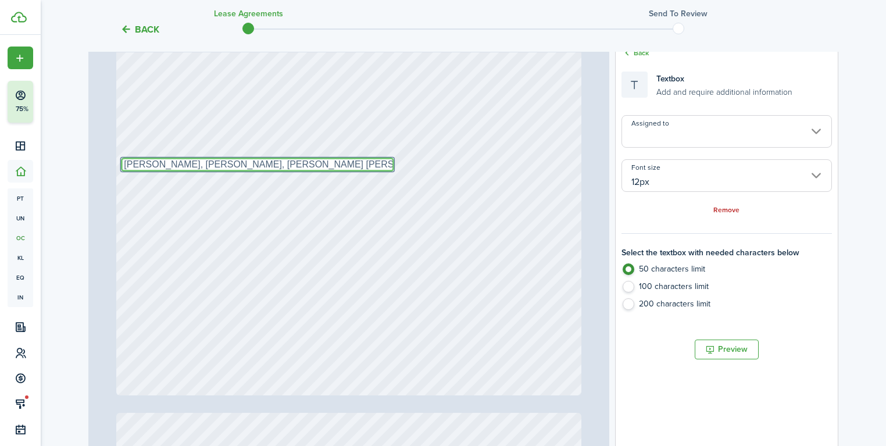
click at [345, 157] on textarea "[PERSON_NAME], [PERSON_NAME], [PERSON_NAME] [PERSON_NAME]" at bounding box center [257, 164] width 273 height 14
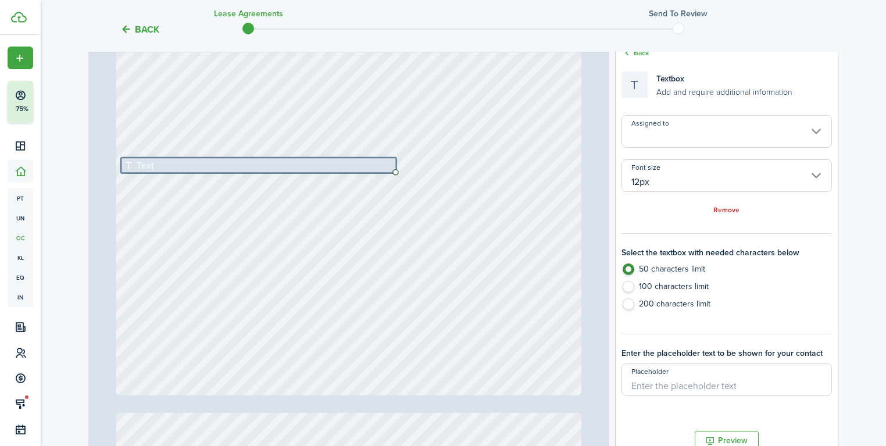
drag, startPoint x: 467, startPoint y: 140, endPoint x: 405, endPoint y: 155, distance: 63.8
click at [463, 139] on div "Text" at bounding box center [348, 89] width 464 height 612
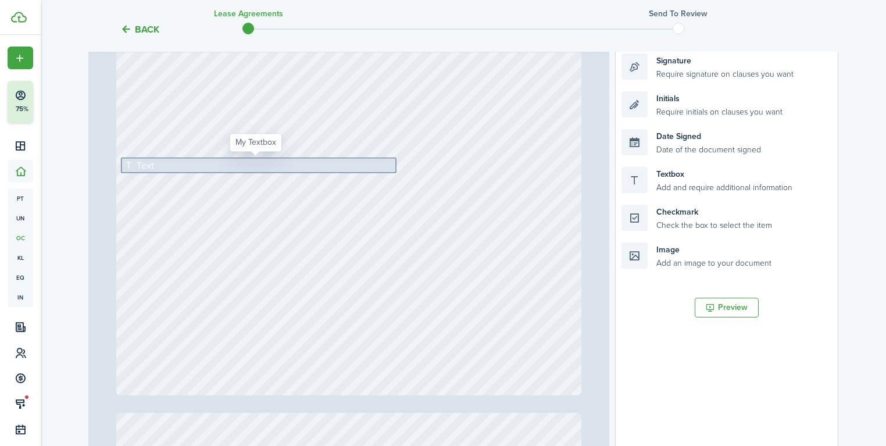
click at [370, 166] on div "Text" at bounding box center [258, 165] width 275 height 16
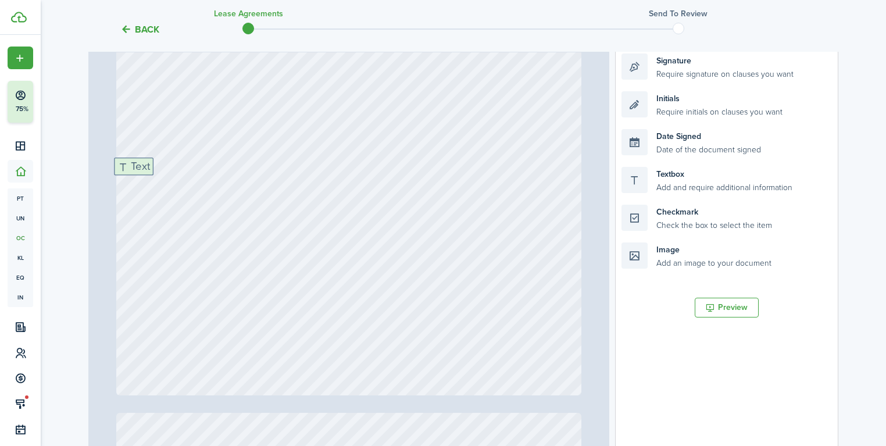
drag, startPoint x: 662, startPoint y: 178, endPoint x: 156, endPoint y: 169, distance: 506.8
click at [156, 169] on div "Page 5 of 20 50% 75% 100% 150% 200% Fit [PERSON_NAME], [PERSON_NAME] [PHONE_NUM…" at bounding box center [463, 247] width 750 height 482
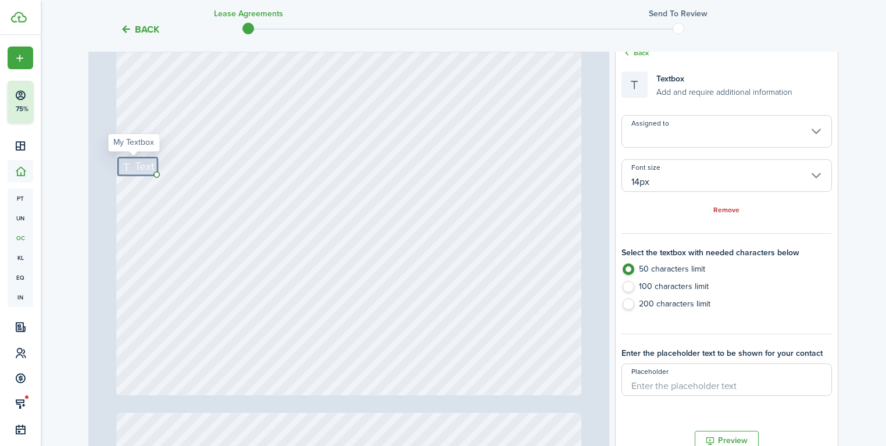
click at [135, 166] on span "Text" at bounding box center [144, 167] width 19 height 16
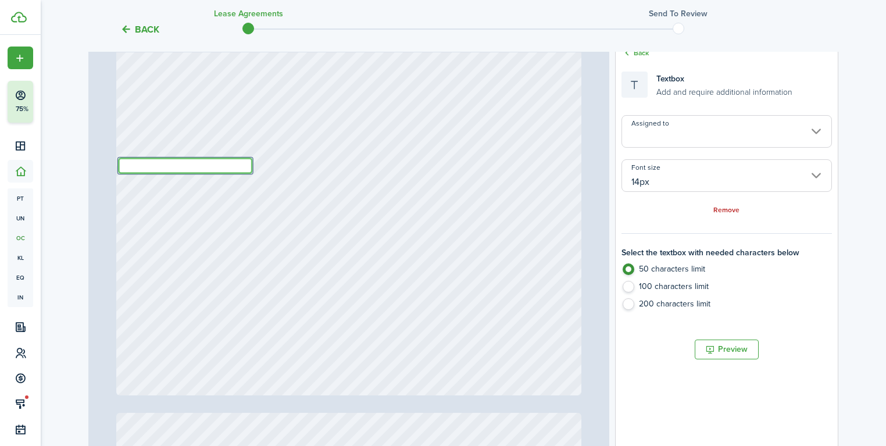
click at [649, 171] on input "14px" at bounding box center [726, 175] width 210 height 33
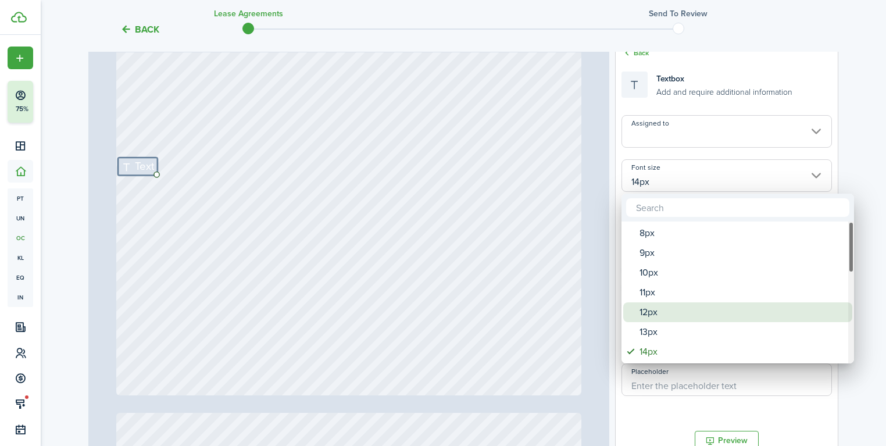
click at [651, 305] on div "12px" at bounding box center [742, 312] width 206 height 20
type input "12px"
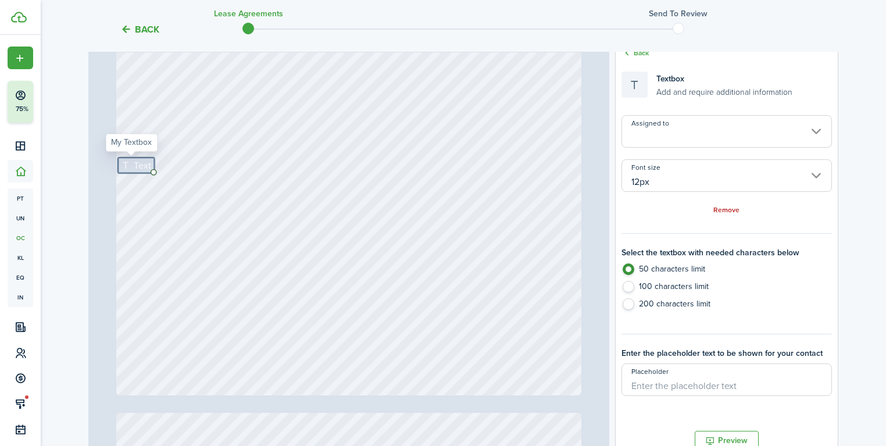
click at [133, 166] on span "Text" at bounding box center [142, 166] width 18 height 14
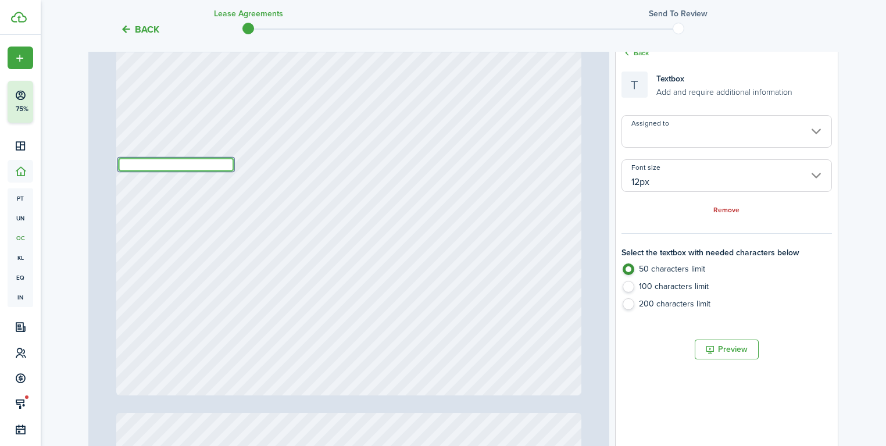
paste textarea "[PERSON_NAME], [PERSON_NAME], [PERSON_NAME] [PERSON_NAME]"
click at [668, 182] on input "12px" at bounding box center [726, 175] width 210 height 33
type textarea "[PERSON_NAME], [PERSON_NAME], [PERSON_NAME] [PERSON_NAME]"
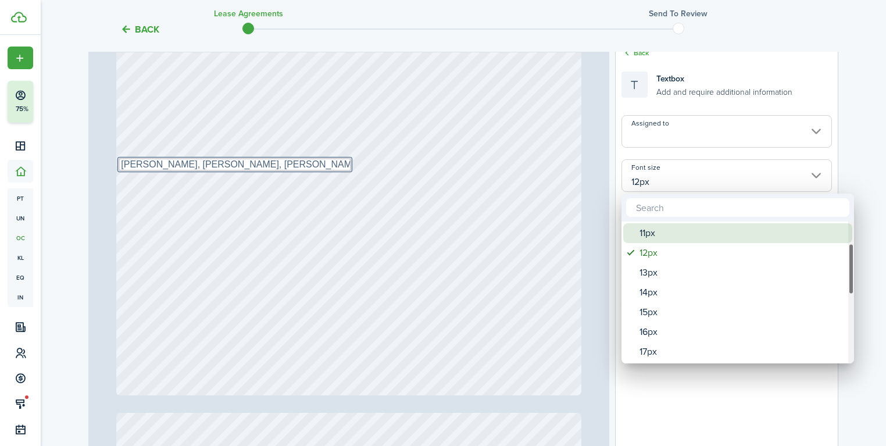
click at [665, 235] on div "11px" at bounding box center [742, 233] width 206 height 20
type input "11px"
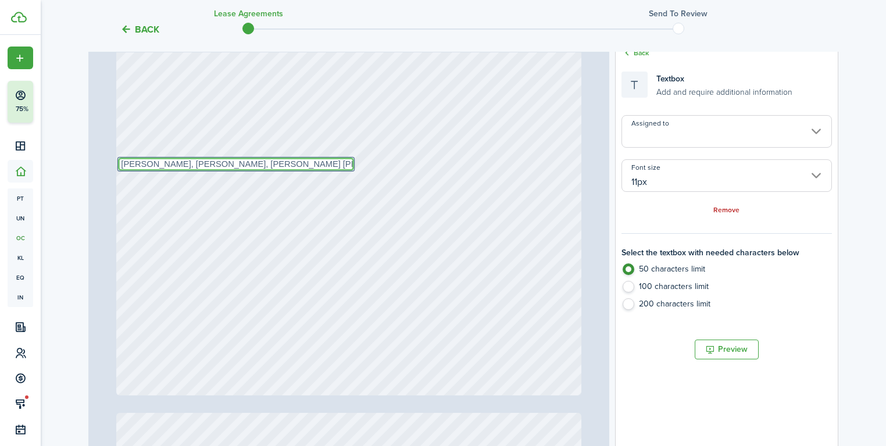
click at [335, 159] on textarea "[PERSON_NAME], [PERSON_NAME], [PERSON_NAME] [PERSON_NAME]" at bounding box center [236, 163] width 236 height 13
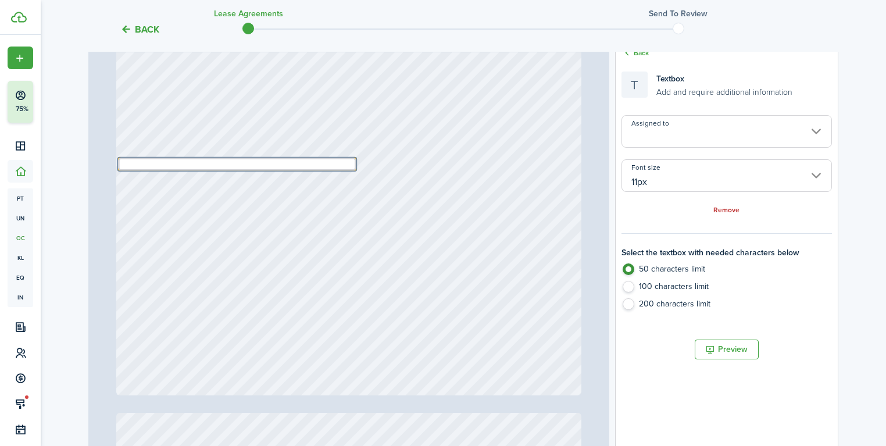
click at [474, 127] on div "Text" at bounding box center [348, 89] width 464 height 612
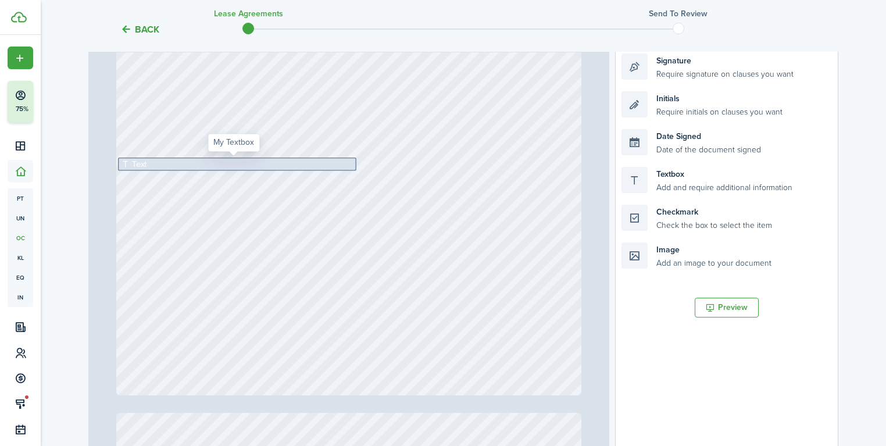
click at [279, 166] on div "Text" at bounding box center [237, 163] width 238 height 13
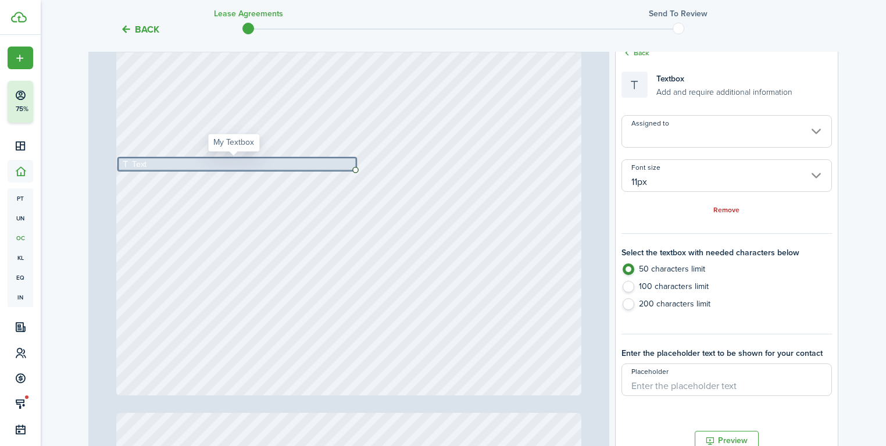
click at [279, 166] on div "Text" at bounding box center [237, 163] width 238 height 13
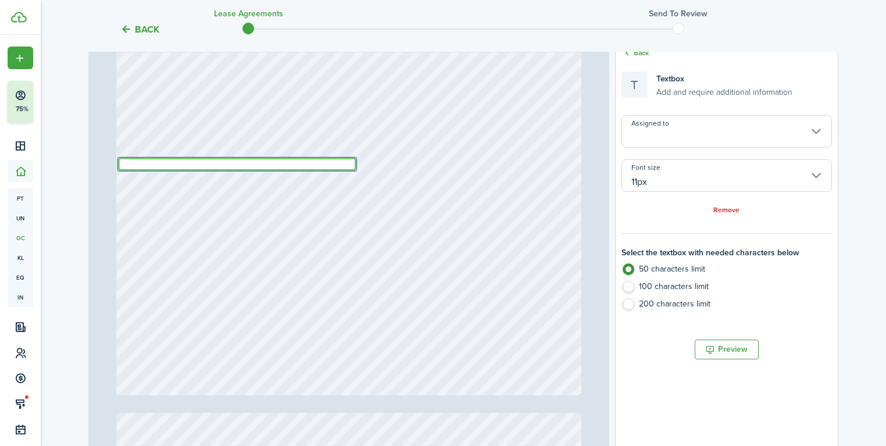
paste textarea "[PERSON_NAME], [PERSON_NAME], [PERSON_NAME] [PERSON_NAME]"
type textarea "[PERSON_NAME], [PERSON_NAME], [PERSON_NAME] [PERSON_NAME]"
click at [648, 286] on label "100 characters limit" at bounding box center [726, 289] width 210 height 17
radio input "false"
radio input "true"
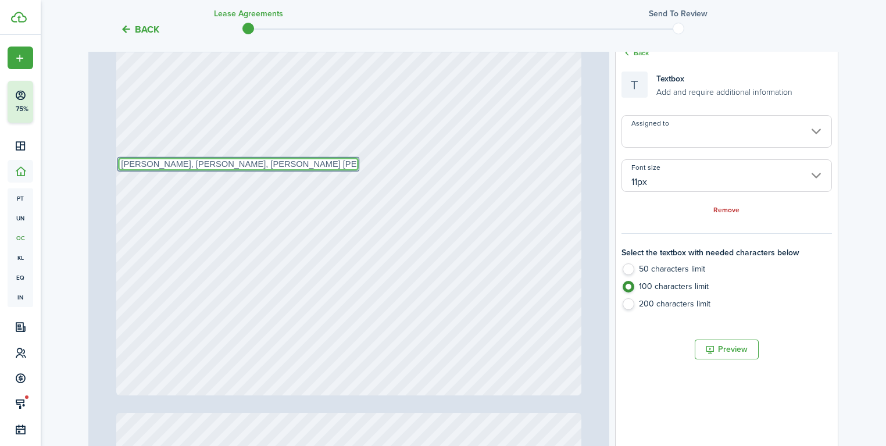
click at [332, 164] on textarea "[PERSON_NAME], [PERSON_NAME], [PERSON_NAME] [PERSON_NAME]" at bounding box center [238, 163] width 241 height 13
type textarea "[PERSON_NAME], [PERSON_NAME], [PERSON_NAME], [PERSON_NAME]"
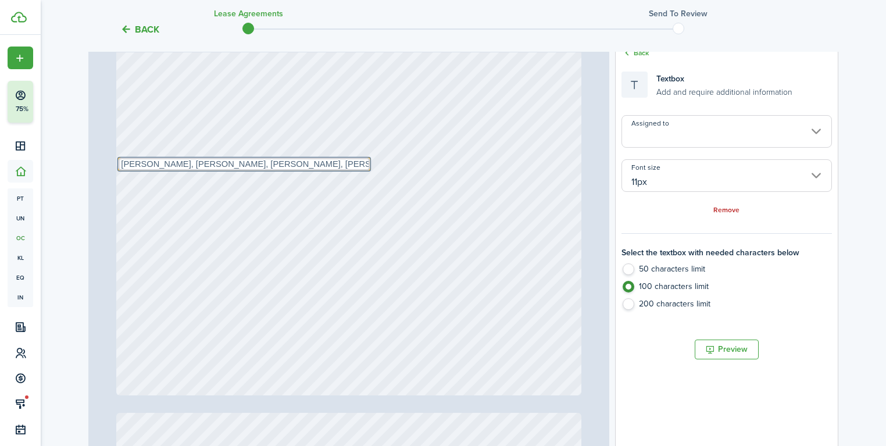
click at [372, 116] on div "Text [PERSON_NAME], [PERSON_NAME], [PERSON_NAME], [PERSON_NAME]" at bounding box center [348, 89] width 464 height 612
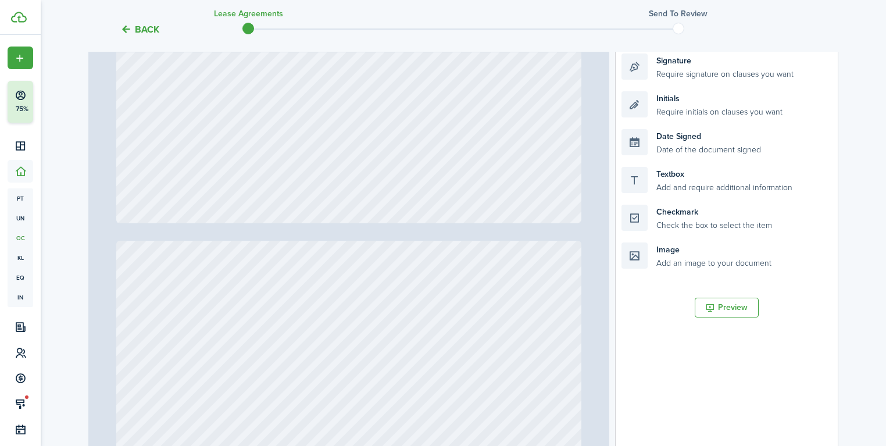
type input "12"
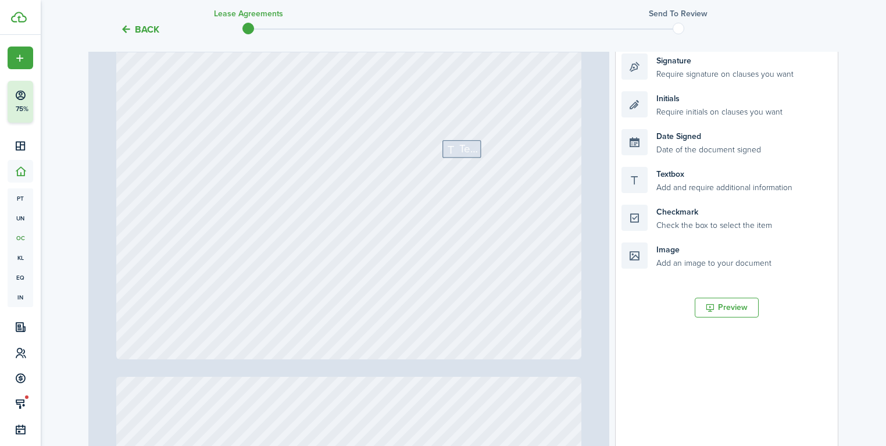
scroll to position [7205, 0]
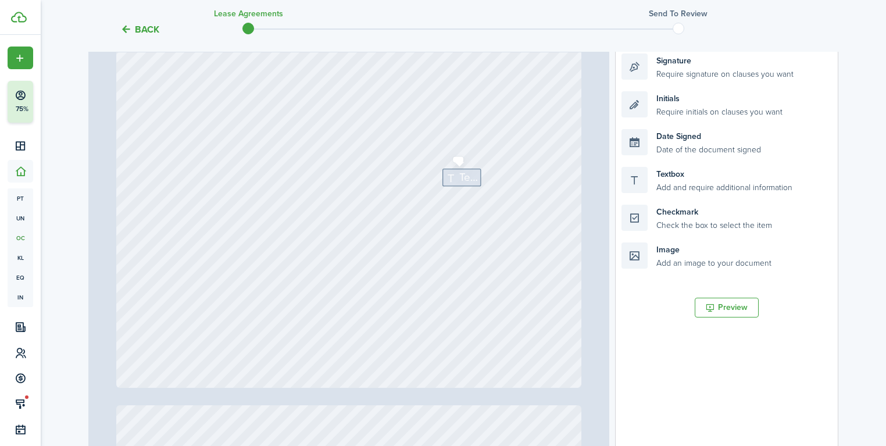
click at [465, 173] on span "Text" at bounding box center [469, 178] width 19 height 16
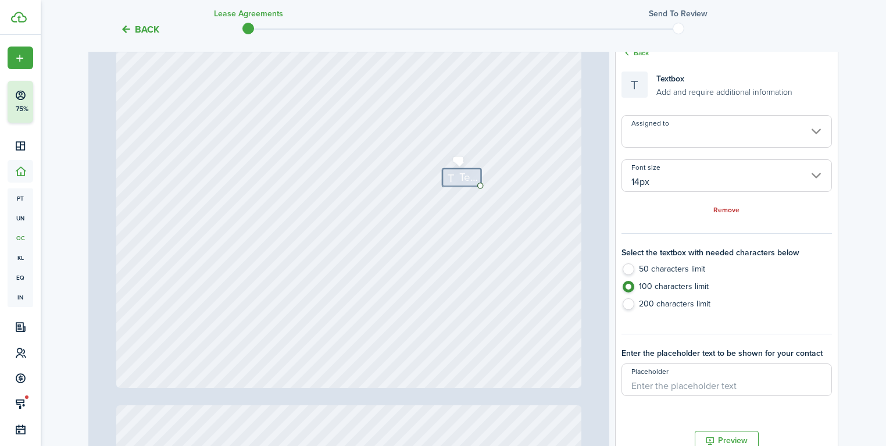
click at [465, 173] on span "Text" at bounding box center [469, 178] width 19 height 16
click at [454, 180] on icon at bounding box center [453, 177] width 14 height 11
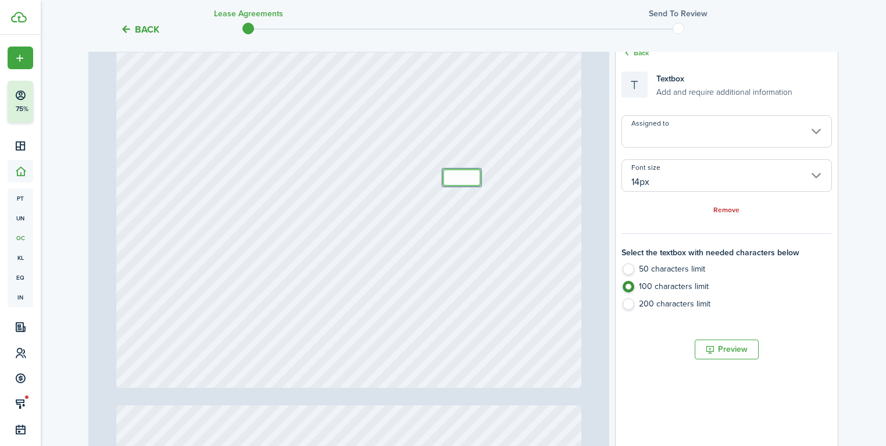
paste textarea "Small Shitzu puppy"
type textarea "Small Shitzu puppy"
click at [499, 152] on div "Text Small Shitzu puppy" at bounding box center [348, 81] width 464 height 612
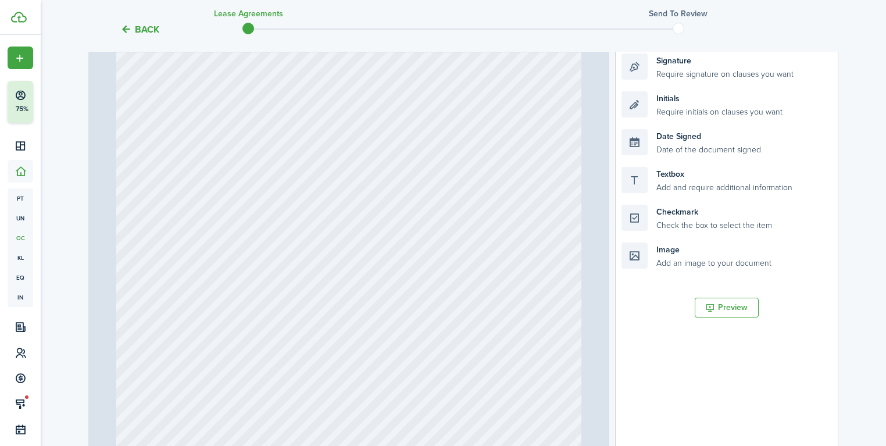
type input "20"
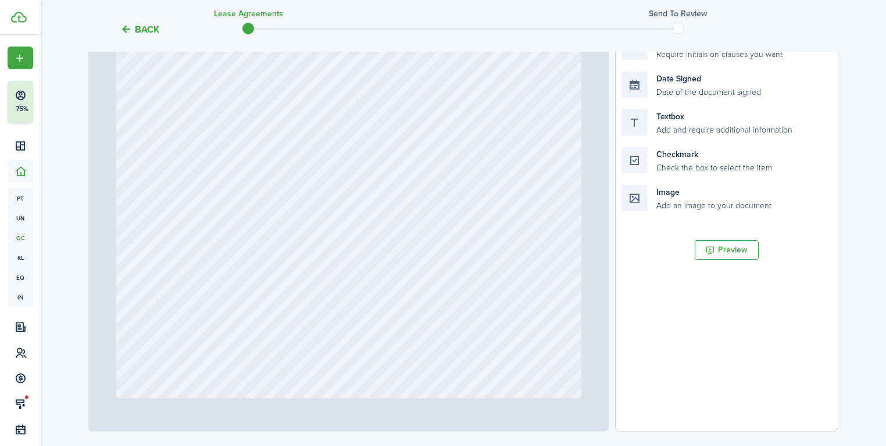
scroll to position [365, 0]
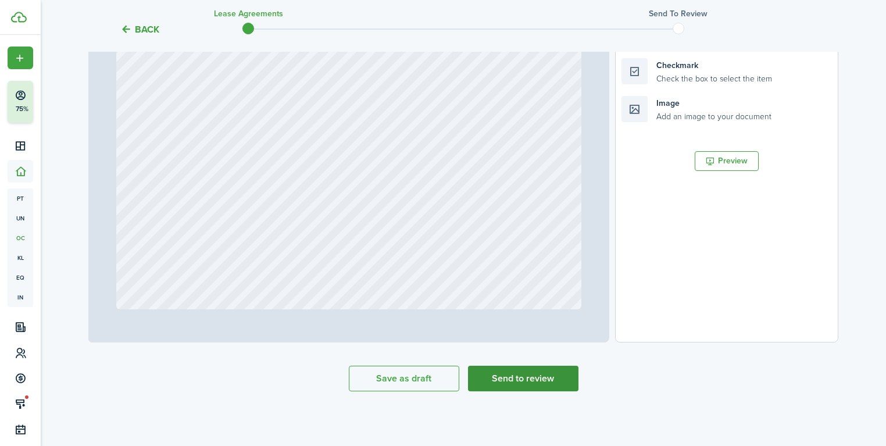
click at [525, 379] on button "Send to review" at bounding box center [523, 378] width 110 height 26
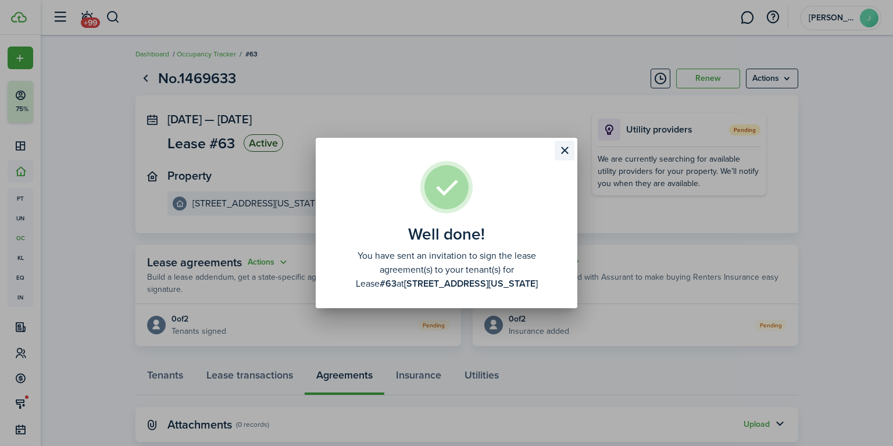
click at [562, 150] on button "Close modal" at bounding box center [564, 151] width 20 height 20
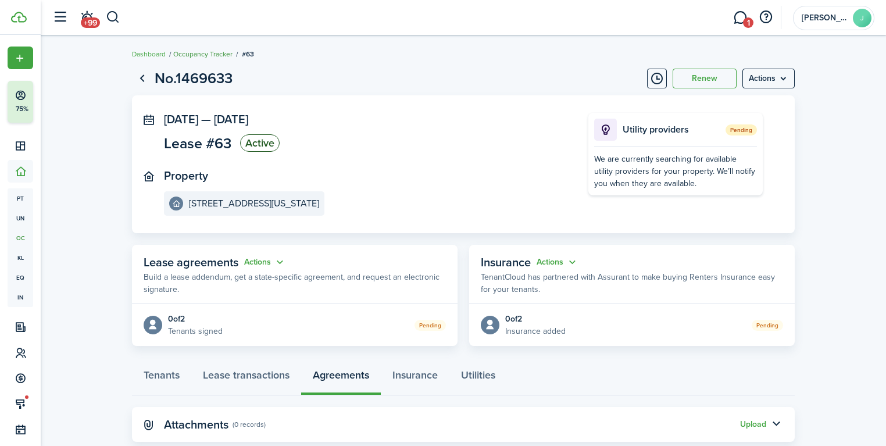
click at [228, 53] on link "Occupancy Tracker" at bounding box center [202, 54] width 59 height 10
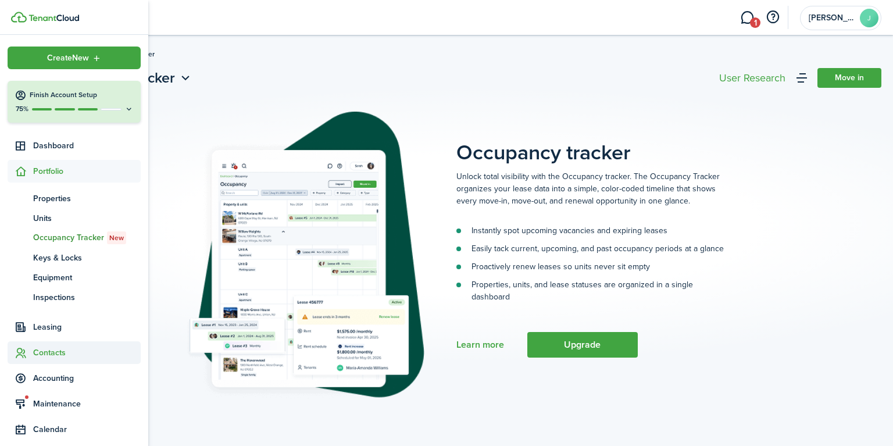
click at [49, 357] on span "Contacts" at bounding box center [86, 352] width 107 height 12
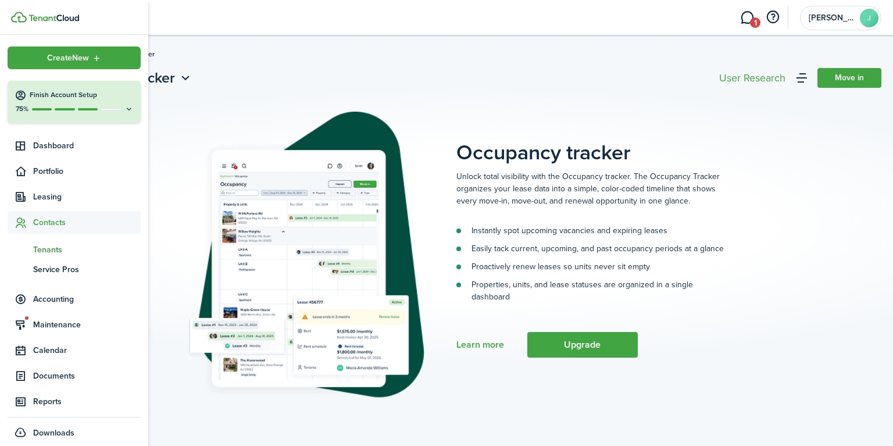
click at [59, 245] on span "Tenants" at bounding box center [86, 249] width 107 height 12
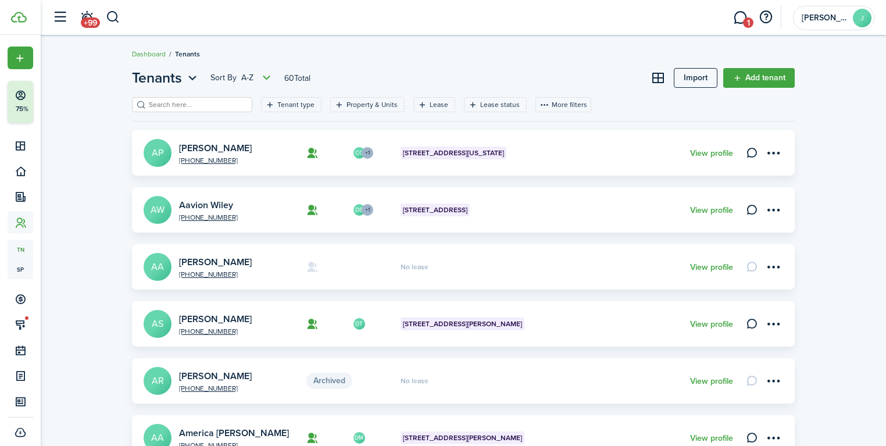
click at [207, 102] on input "search" at bounding box center [197, 104] width 102 height 11
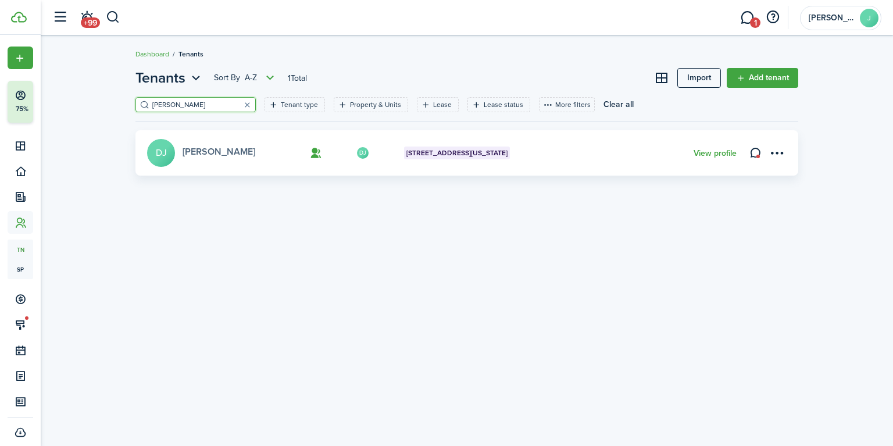
type input "[PERSON_NAME]"
click at [210, 151] on link "[PERSON_NAME]" at bounding box center [218, 151] width 73 height 13
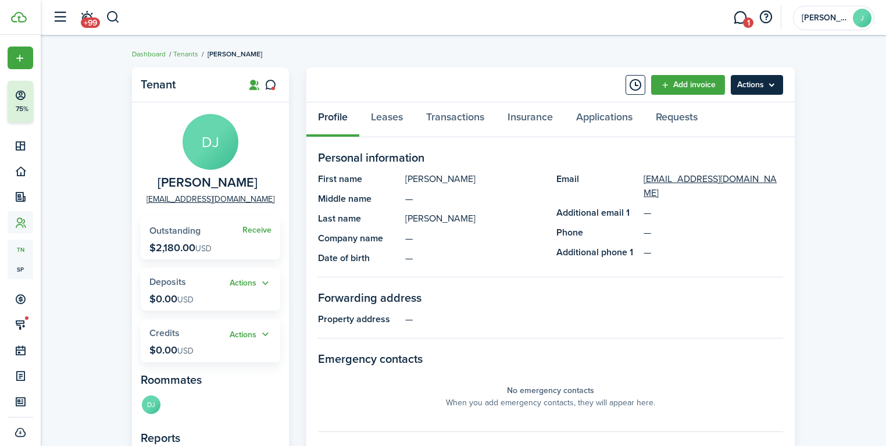
click at [741, 88] on menu-btn "Actions" at bounding box center [756, 85] width 52 height 20
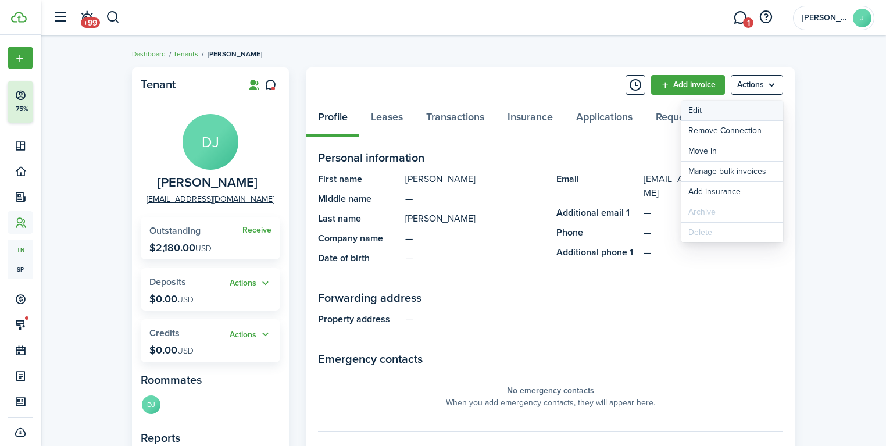
click at [739, 113] on link "Edit" at bounding box center [732, 111] width 102 height 20
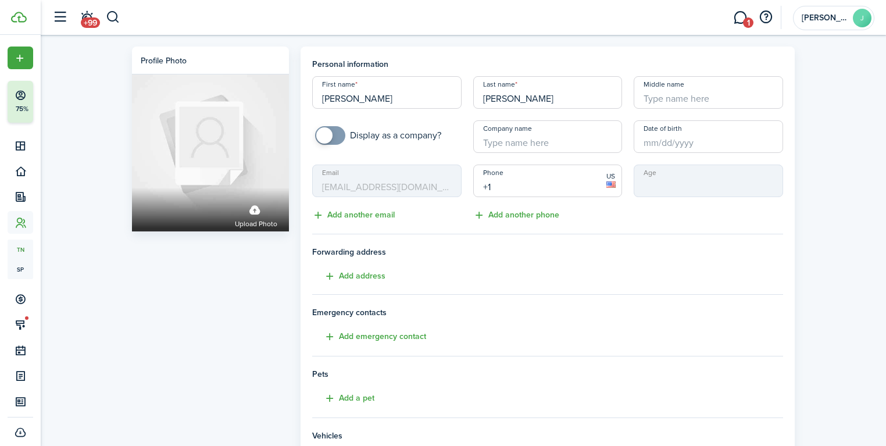
click at [544, 184] on input "+1" at bounding box center [547, 180] width 149 height 33
paste input "[PHONE_NUMBER]"
type input "[PHONE_NUMBER]"
click at [821, 107] on div "Profile photo Upload photo Personal information First name [PERSON_NAME] Last n…" at bounding box center [463, 322] width 845 height 575
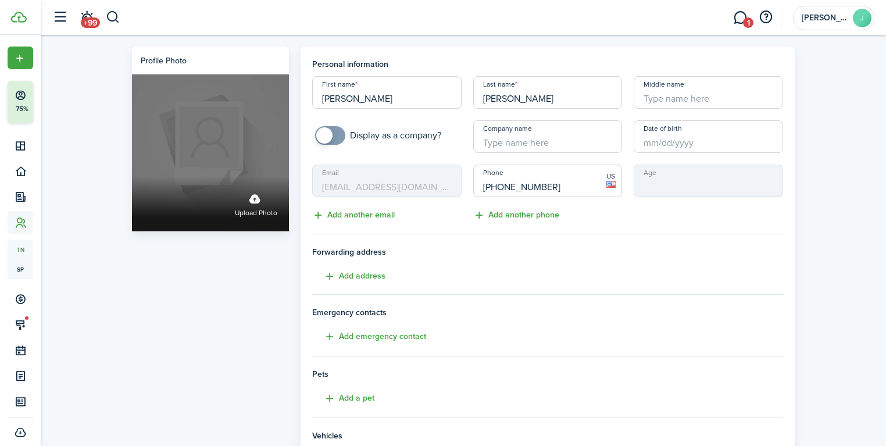
drag, startPoint x: 195, startPoint y: 317, endPoint x: 164, endPoint y: 223, distance: 99.8
click at [195, 317] on div "Profile photo Upload photo" at bounding box center [210, 325] width 169 height 558
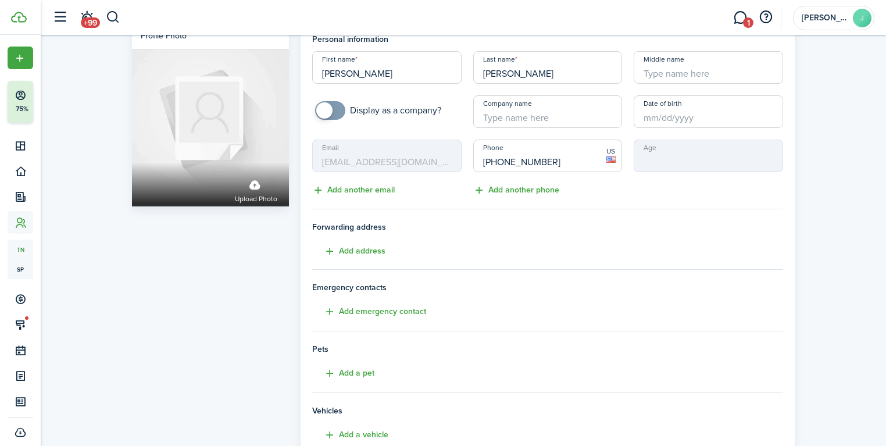
scroll to position [188, 0]
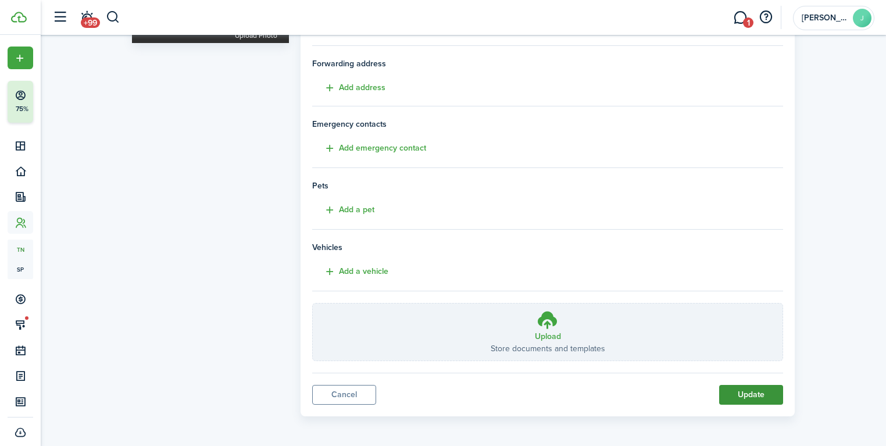
click at [759, 400] on button "Update" at bounding box center [751, 395] width 64 height 20
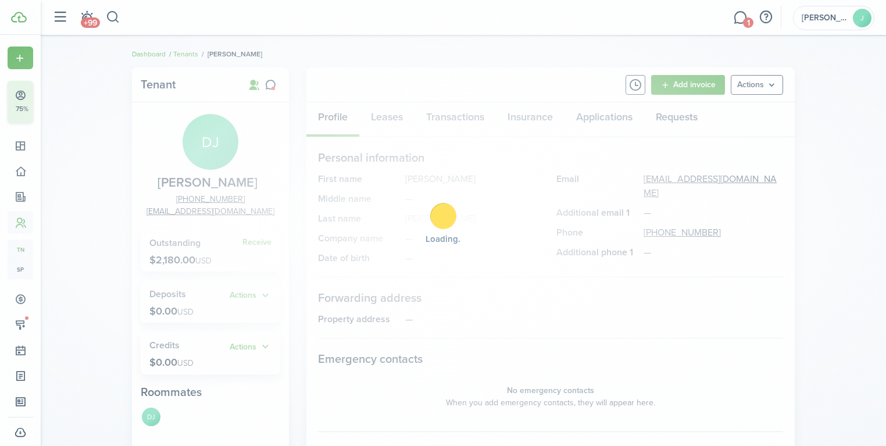
click at [271, 286] on div "Loading" at bounding box center [443, 223] width 886 height 446
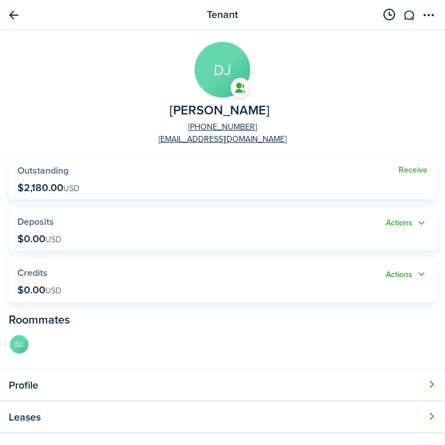
click at [302, 56] on panel-main-group "DJ [PERSON_NAME] [PHONE_NUMBER] [EMAIL_ADDRESS][DOMAIN_NAME]" at bounding box center [223, 93] width 428 height 103
click at [15, 13] on link "Go back" at bounding box center [14, 15] width 20 height 20
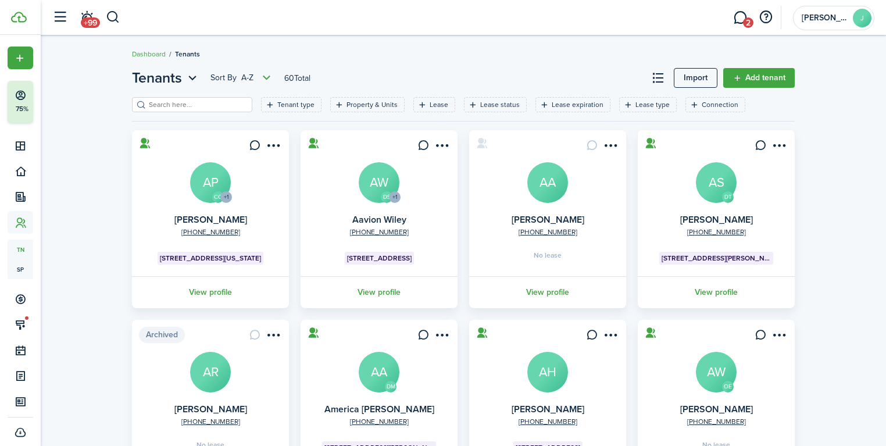
click at [195, 100] on input "search" at bounding box center [197, 104] width 102 height 11
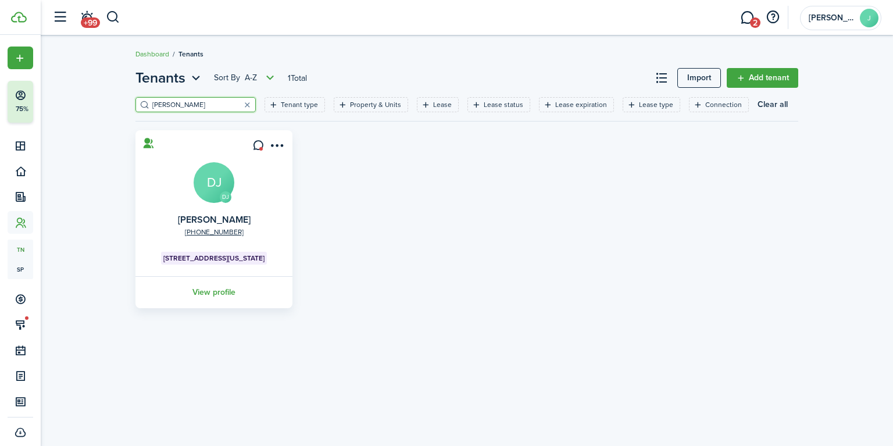
type input "[PERSON_NAME]"
drag, startPoint x: 214, startPoint y: 290, endPoint x: 268, endPoint y: 272, distance: 57.0
click at [214, 290] on link "View profile" at bounding box center [214, 292] width 160 height 32
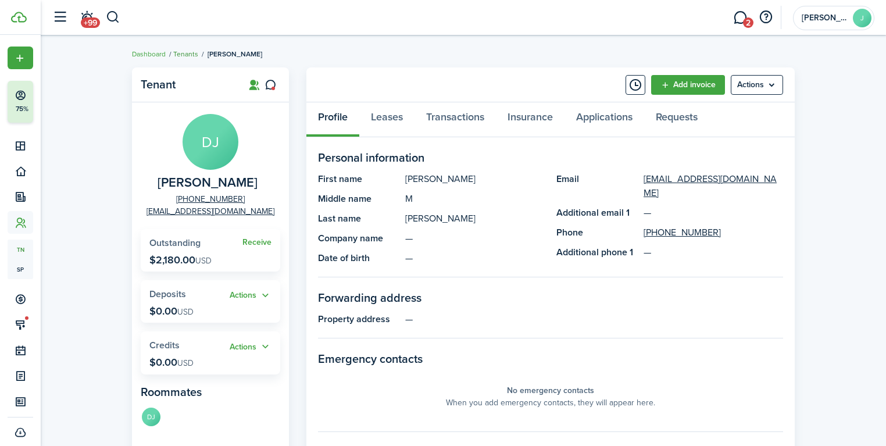
click at [188, 56] on link "Tenants" at bounding box center [185, 54] width 25 height 10
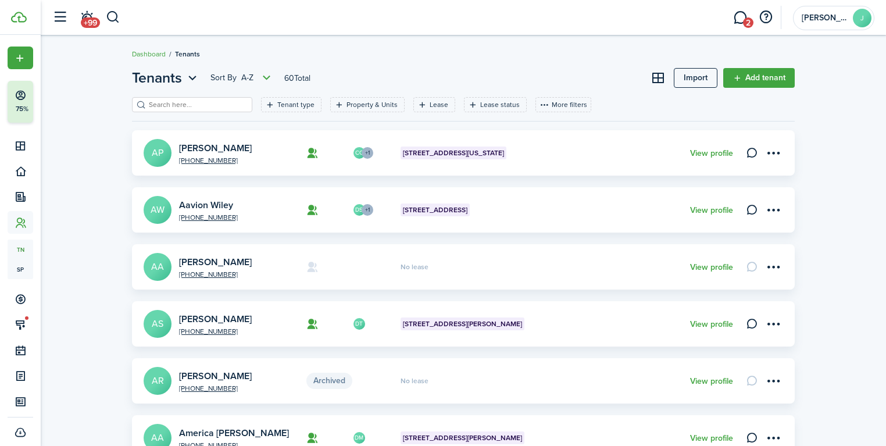
click at [177, 106] on input "search" at bounding box center [197, 104] width 102 height 11
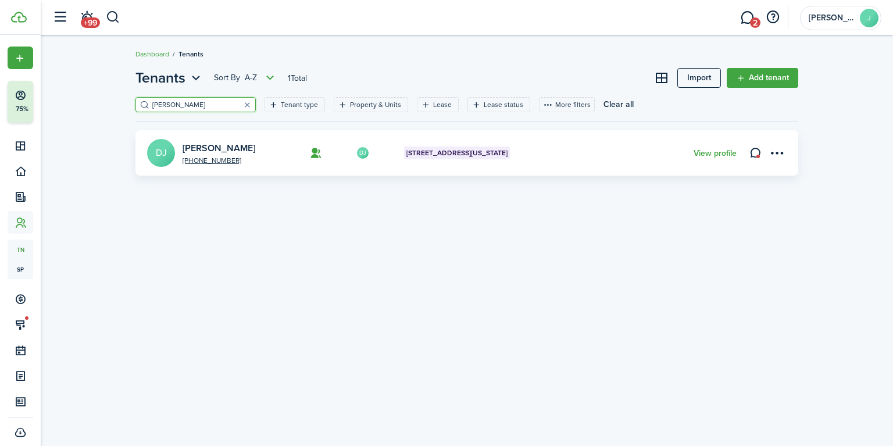
type input "[PERSON_NAME]"
click at [189, 139] on card "DJ [PHONE_NUMBER] [PERSON_NAME] DJ [STREET_ADDRESS][US_STATE] View profile" at bounding box center [466, 152] width 662 height 45
click at [196, 146] on link "[PERSON_NAME]" at bounding box center [218, 147] width 73 height 13
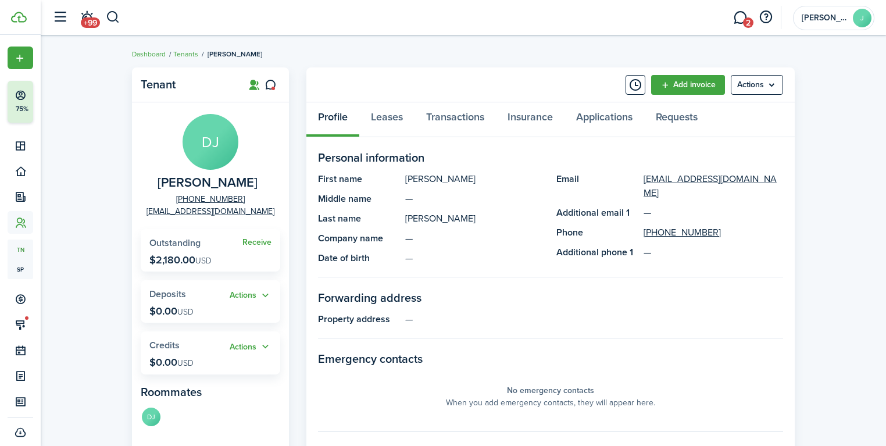
click at [640, 279] on panel-main-body "Personal information First name [PERSON_NAME] Middle name — Last name [PERSON_N…" at bounding box center [550, 424] width 465 height 551
click at [453, 44] on breadcrumb "Dashboard Tenants [PERSON_NAME]" at bounding box center [463, 48] width 662 height 27
click at [268, 88] on icon at bounding box center [270, 85] width 12 height 12
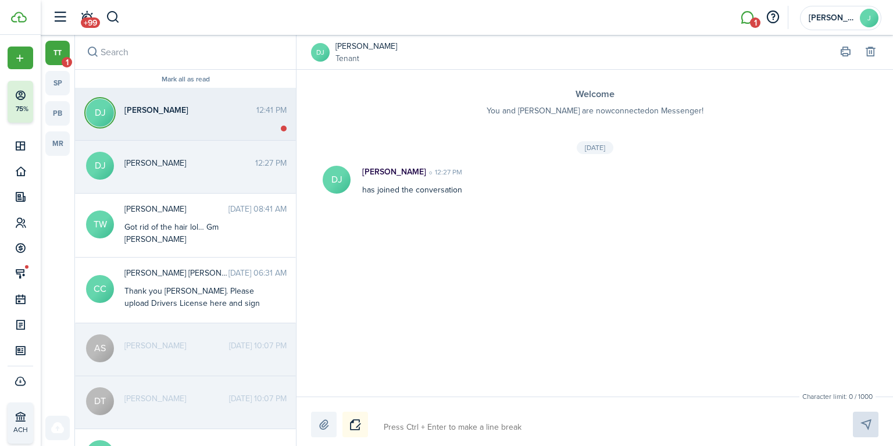
click at [221, 99] on messenger-thread-item "DJ [PERSON_NAME] 12:41 PM" at bounding box center [185, 114] width 221 height 53
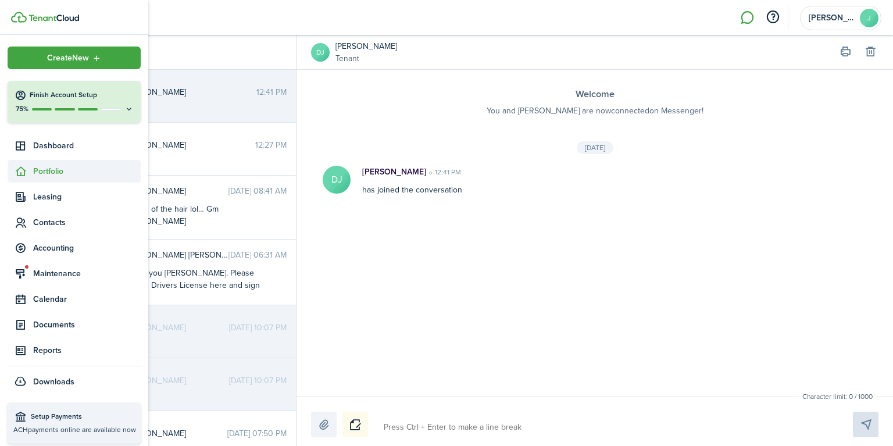
click at [28, 172] on sidebar-link-icon at bounding box center [21, 171] width 26 height 12
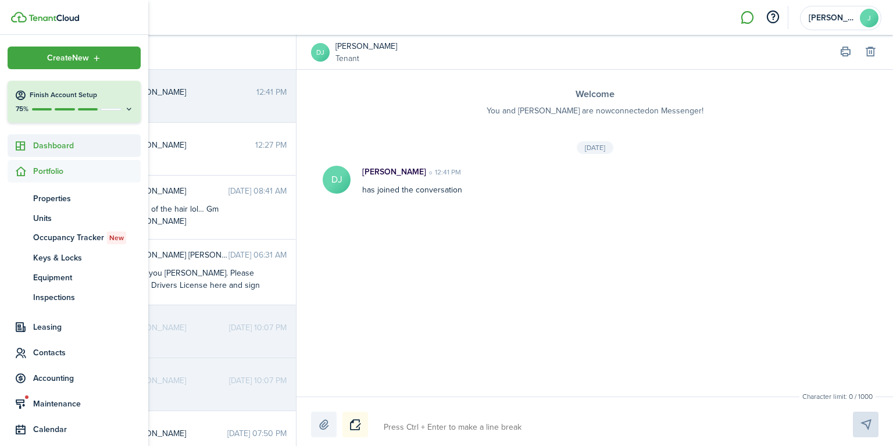
click at [49, 142] on span "Dashboard" at bounding box center [86, 145] width 107 height 12
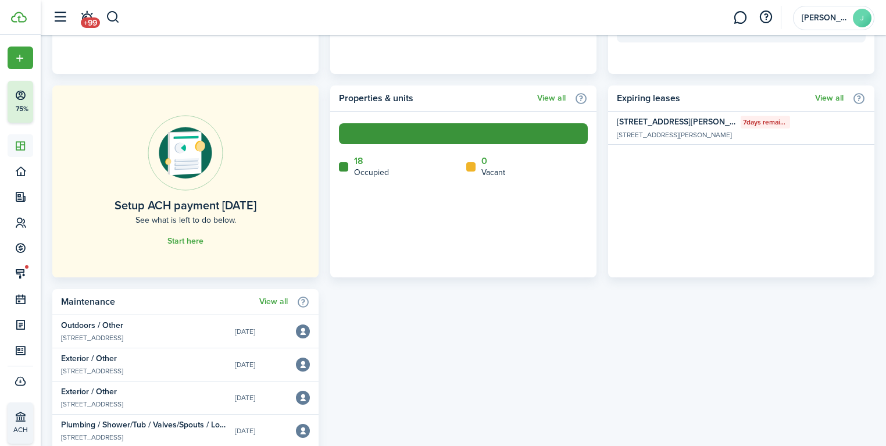
scroll to position [697, 0]
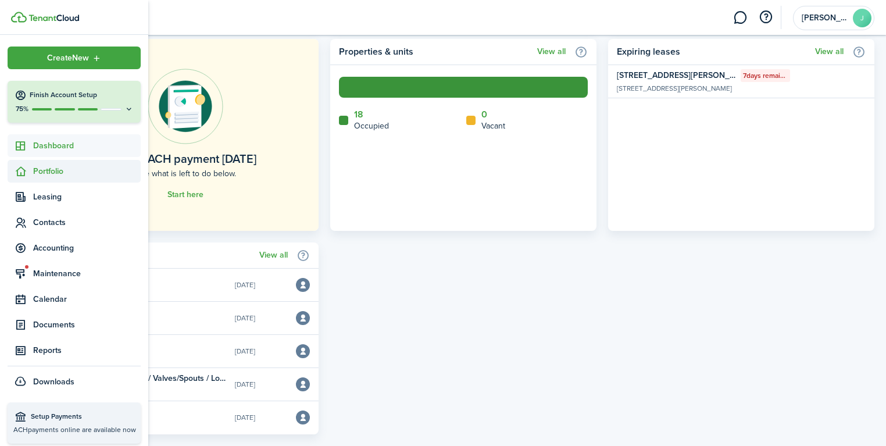
click at [49, 166] on span "Portfolio" at bounding box center [86, 171] width 107 height 12
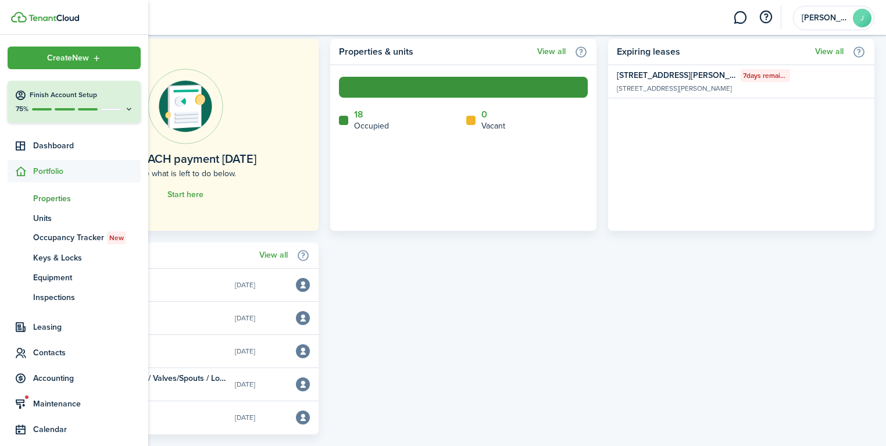
click at [57, 192] on span "Properties" at bounding box center [86, 198] width 107 height 12
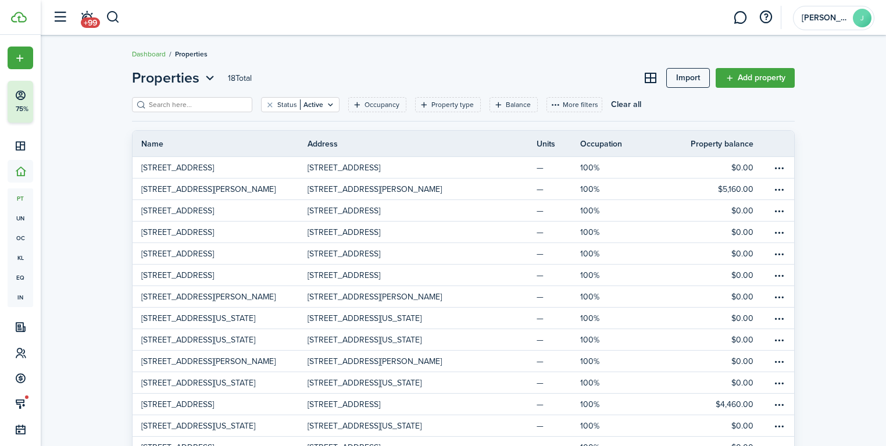
click at [832, 226] on div "Properties 18 Total Import Add property Status Active Occupancy Property type B…" at bounding box center [463, 306] width 845 height 488
